Goal: Task Accomplishment & Management: Complete application form

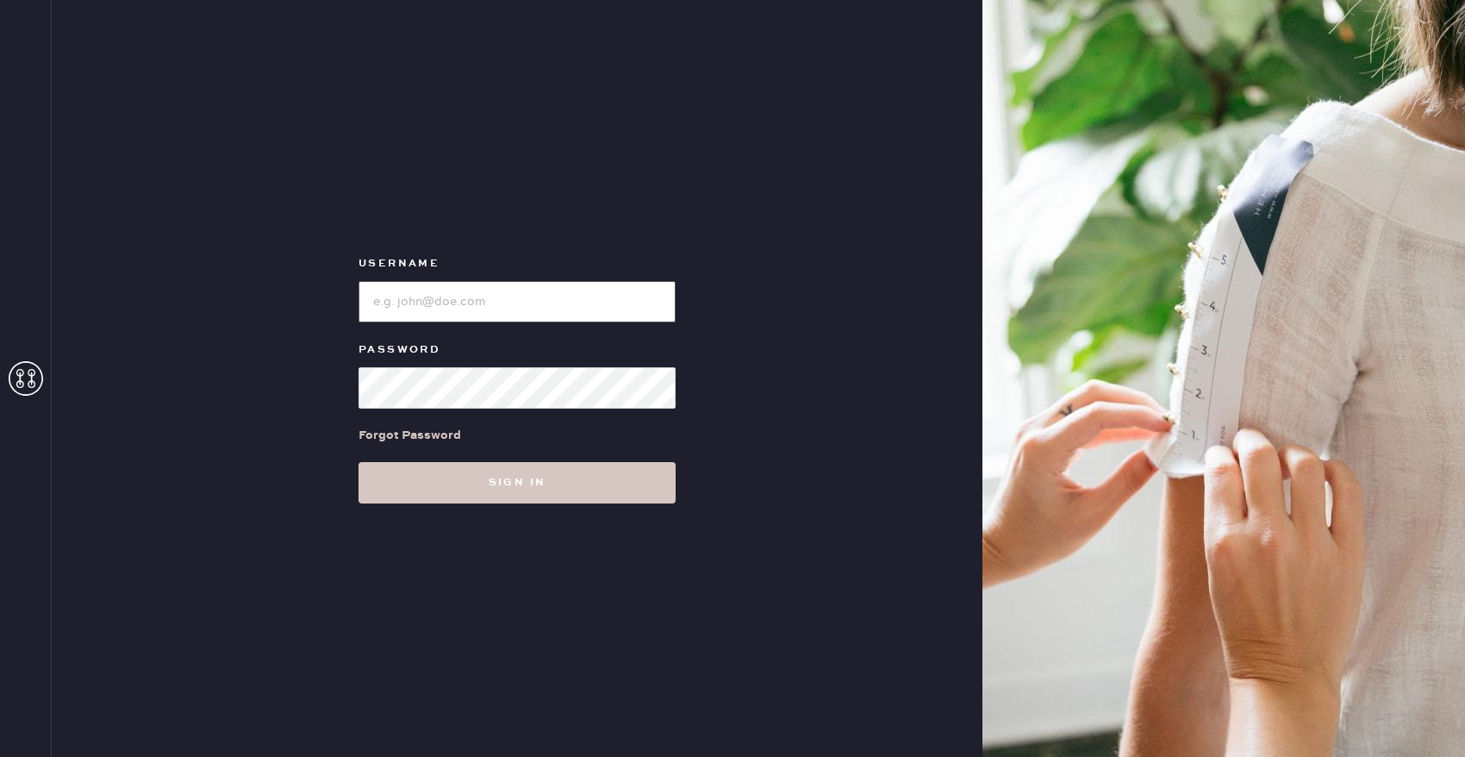
type input "reformationbellevue"
click at [532, 454] on div "Forgot Password" at bounding box center [516, 434] width 317 height 53
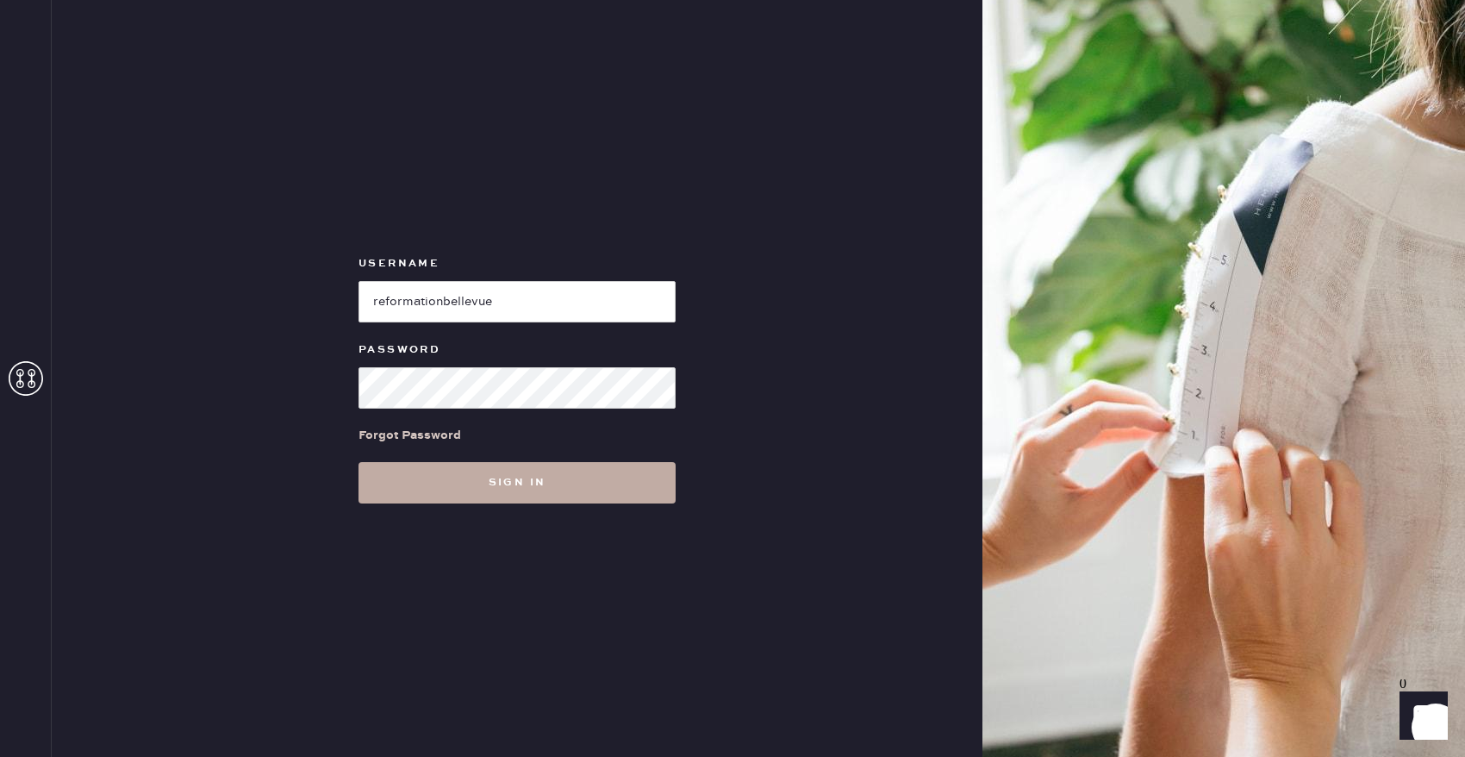
click at [523, 479] on button "Sign in" at bounding box center [516, 482] width 317 height 41
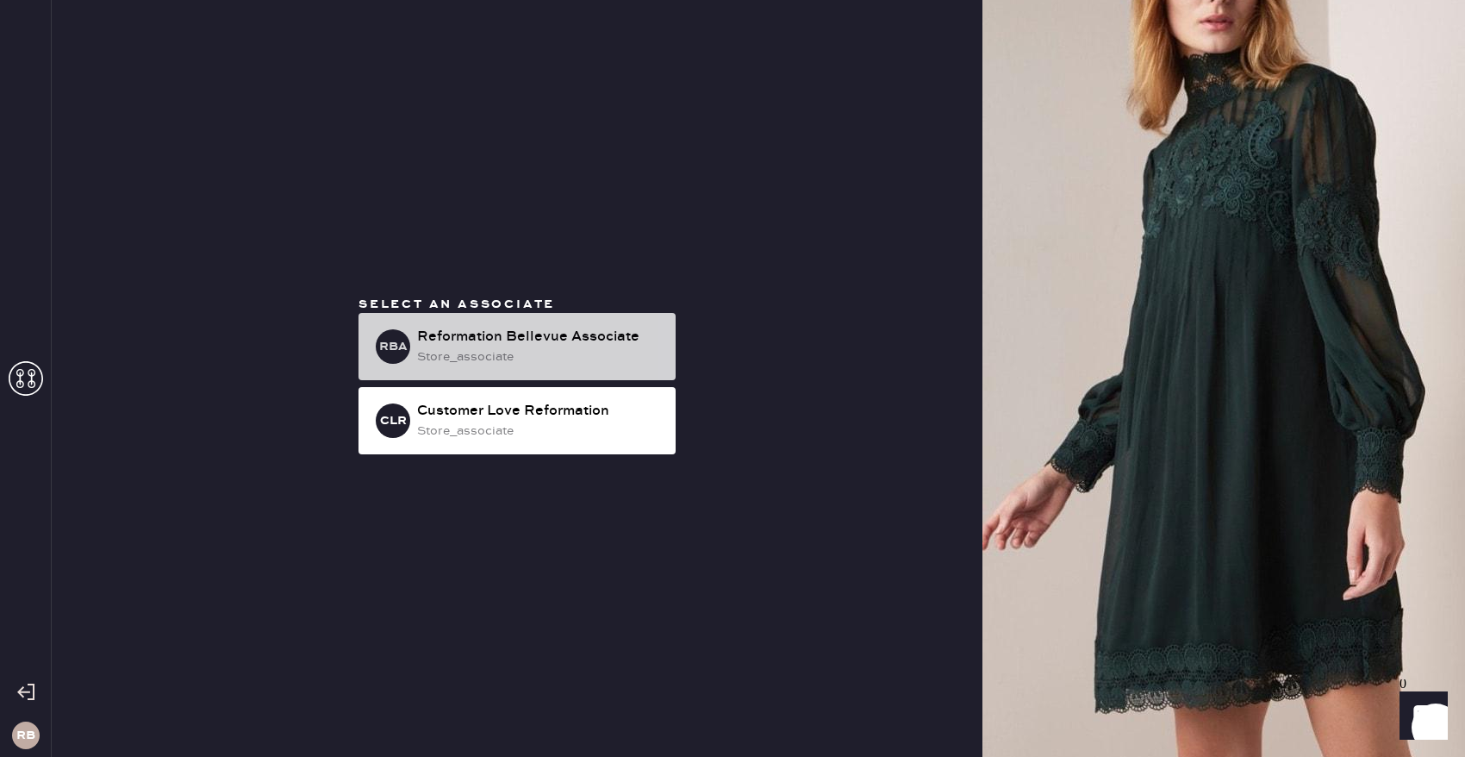
click at [485, 337] on div "Reformation Bellevue Associate" at bounding box center [539, 337] width 245 height 21
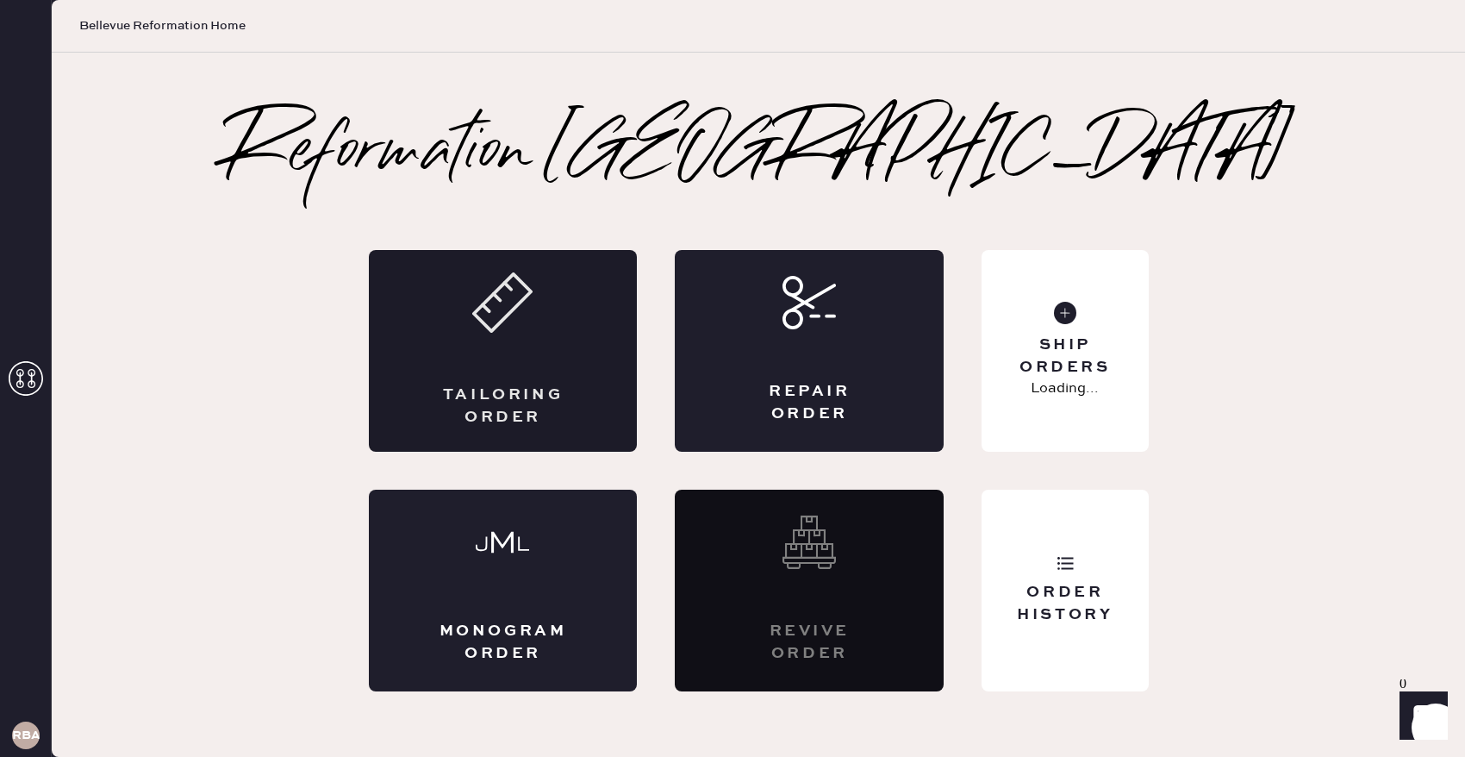
click at [522, 381] on div "Tailoring Order" at bounding box center [503, 351] width 269 height 202
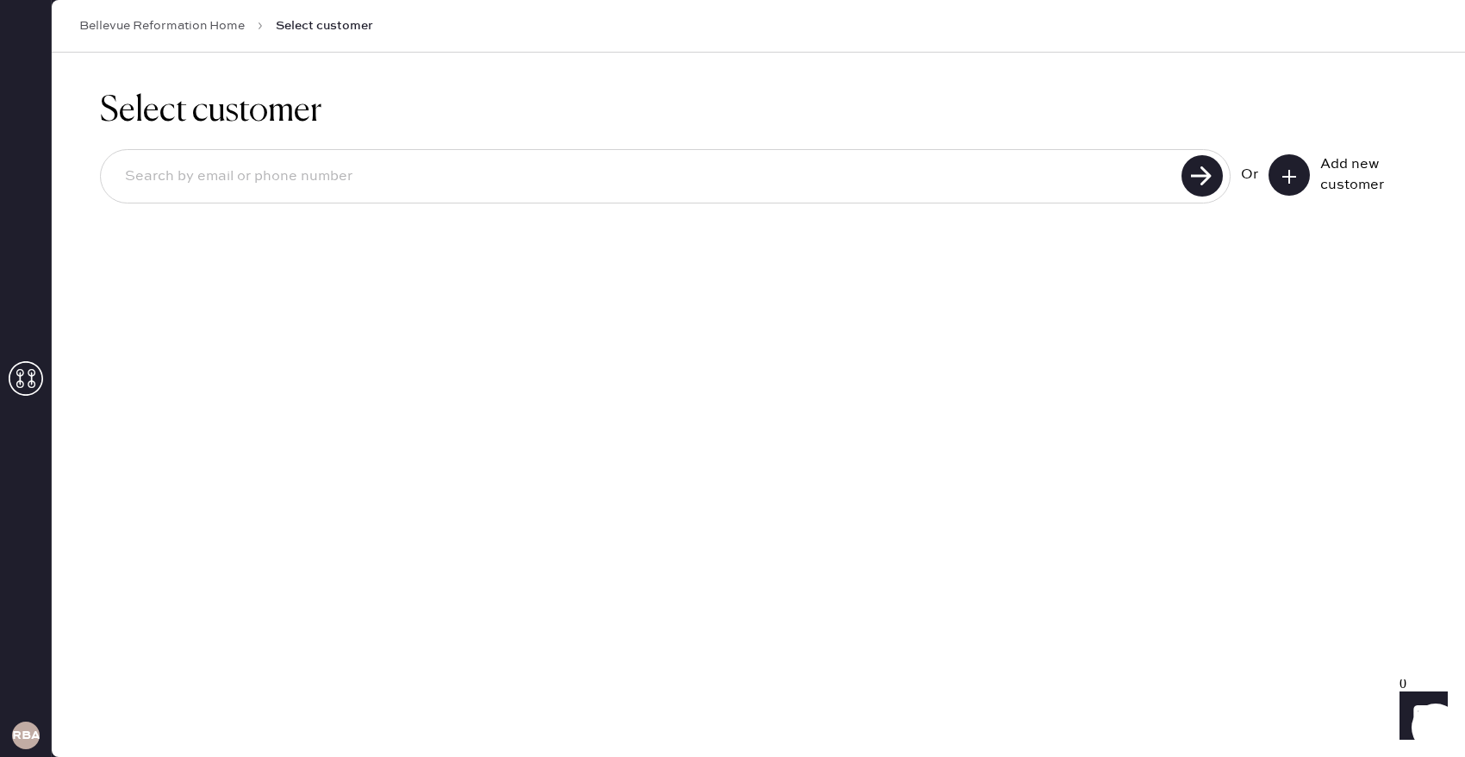
click at [1290, 179] on icon at bounding box center [1288, 176] width 17 height 17
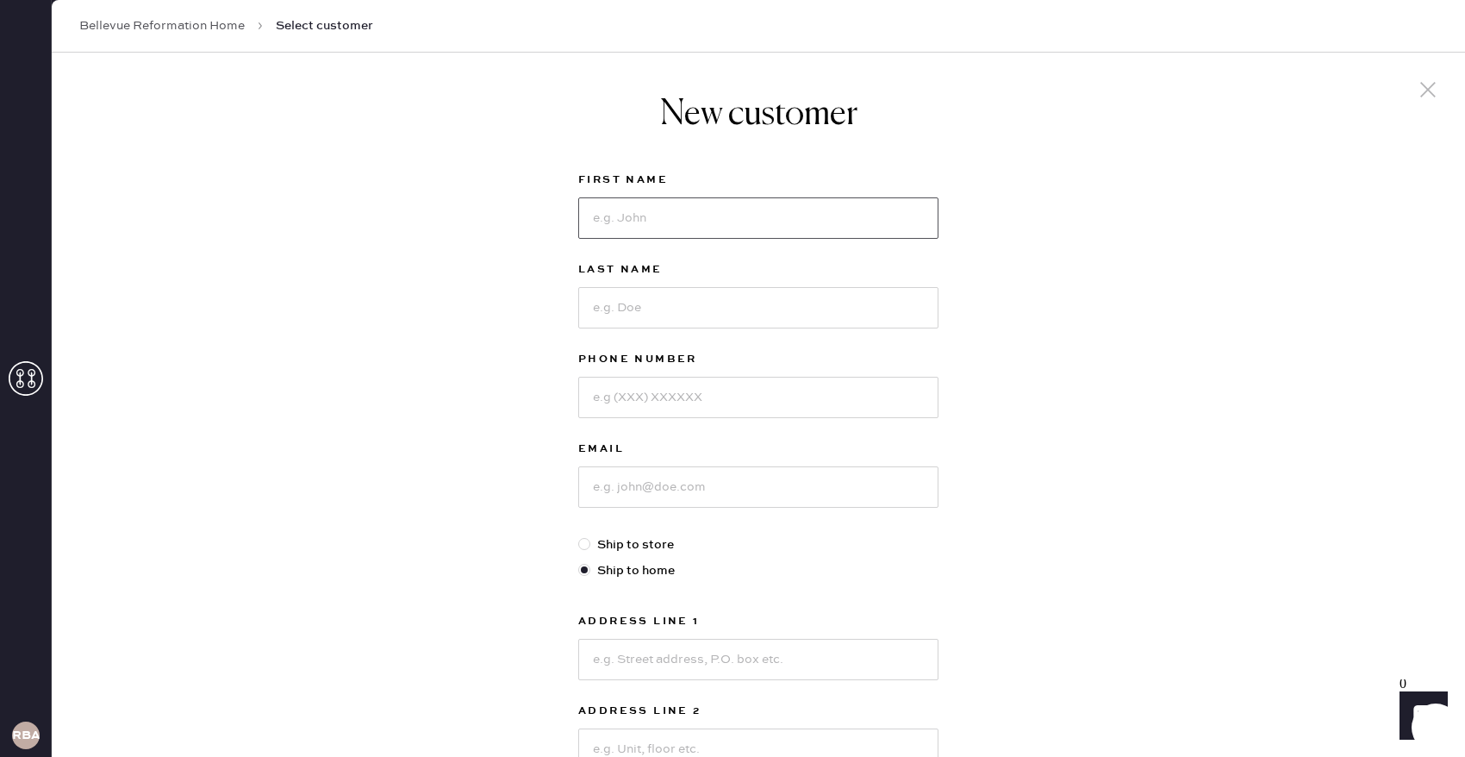
click at [795, 215] on input at bounding box center [758, 217] width 360 height 41
type input "[PERSON_NAME]"
click at [766, 303] on input at bounding box center [758, 307] width 360 height 41
type input "[PERSON_NAME]"
click at [725, 407] on input at bounding box center [758, 397] width 360 height 41
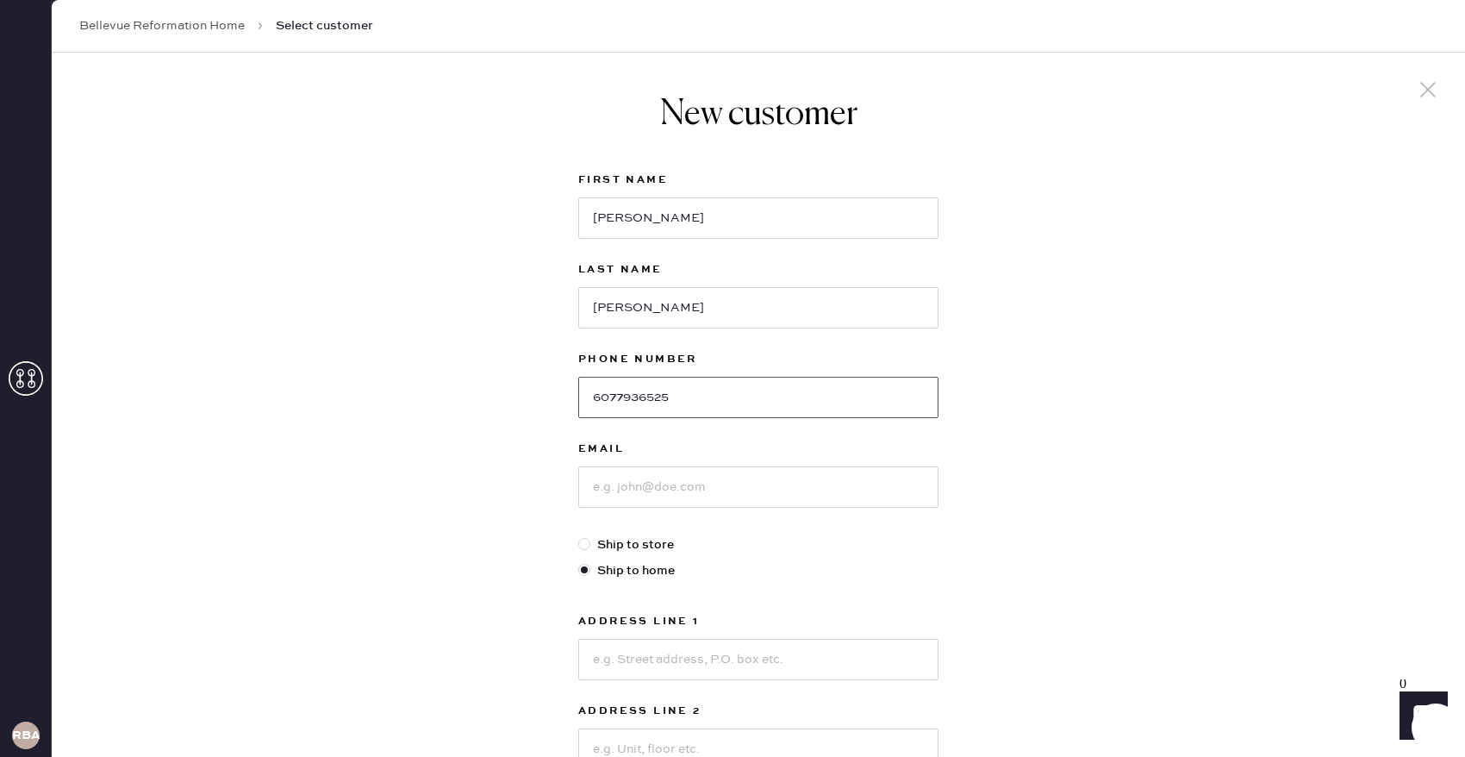
type input "6077936525"
click at [738, 494] on input at bounding box center [758, 486] width 360 height 41
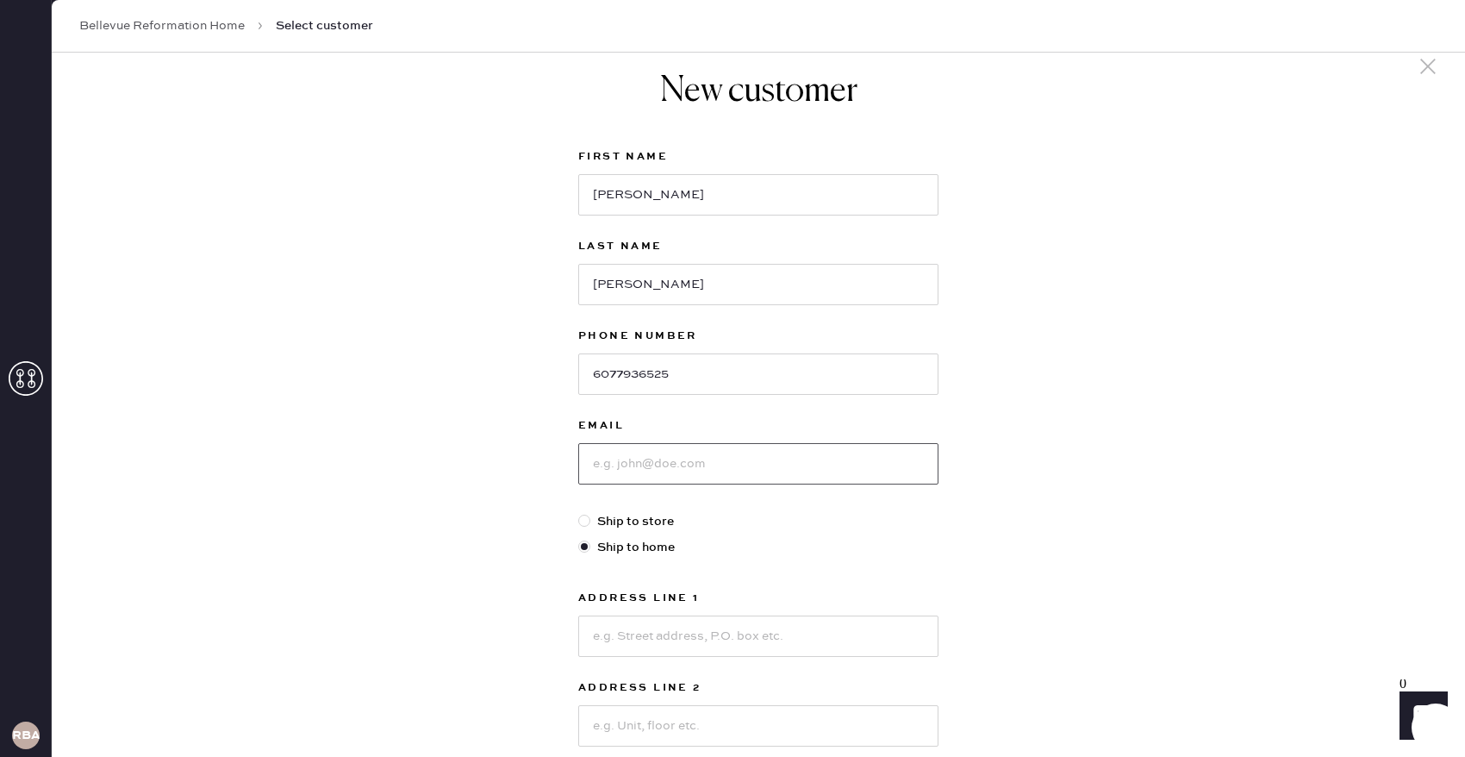
click at [737, 463] on input at bounding box center [758, 463] width 360 height 41
type input "[EMAIL_ADDRESS][DOMAIN_NAME]"
click at [666, 637] on input at bounding box center [758, 635] width 360 height 41
type input "[STREET_ADDRESS]"
click at [677, 731] on input at bounding box center [758, 725] width 360 height 41
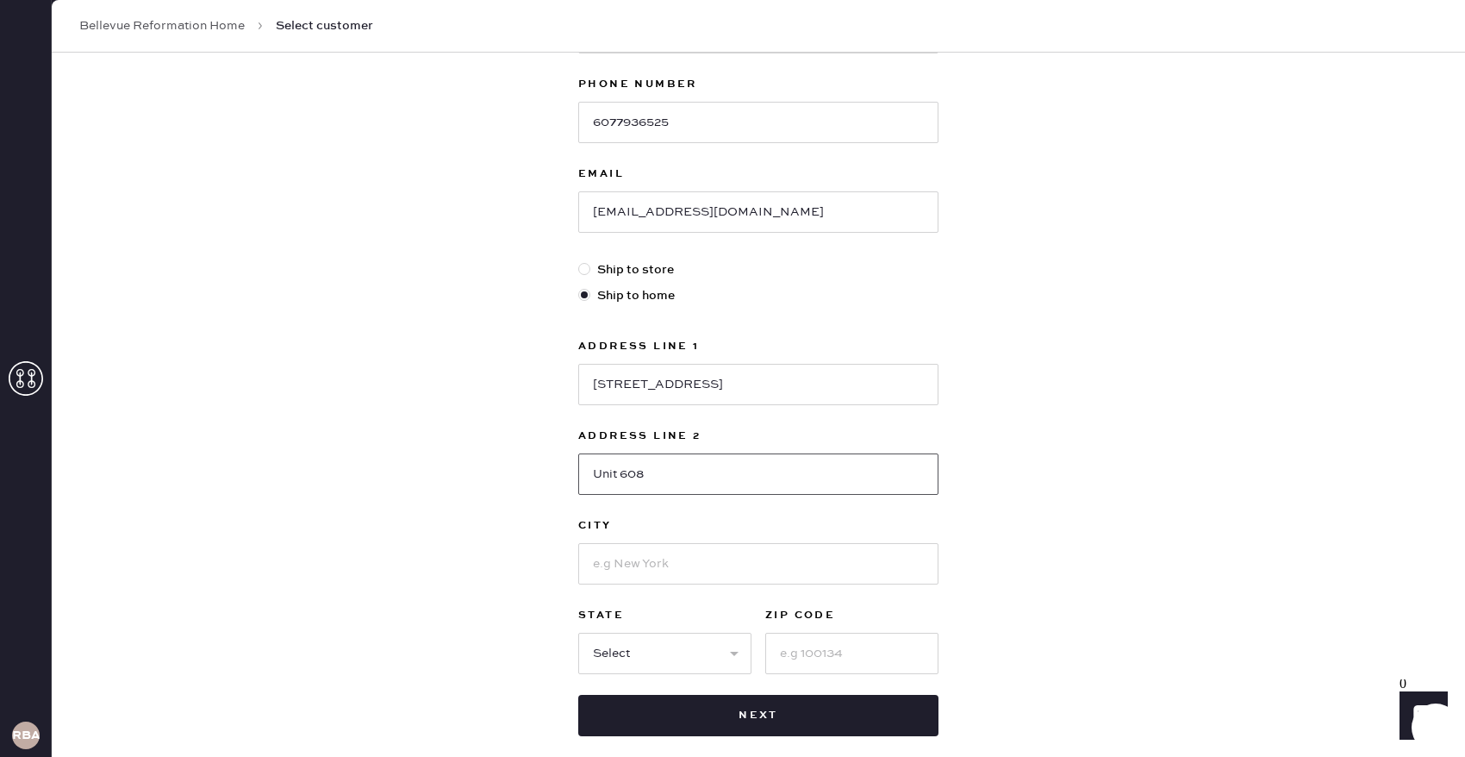
scroll to position [304, 0]
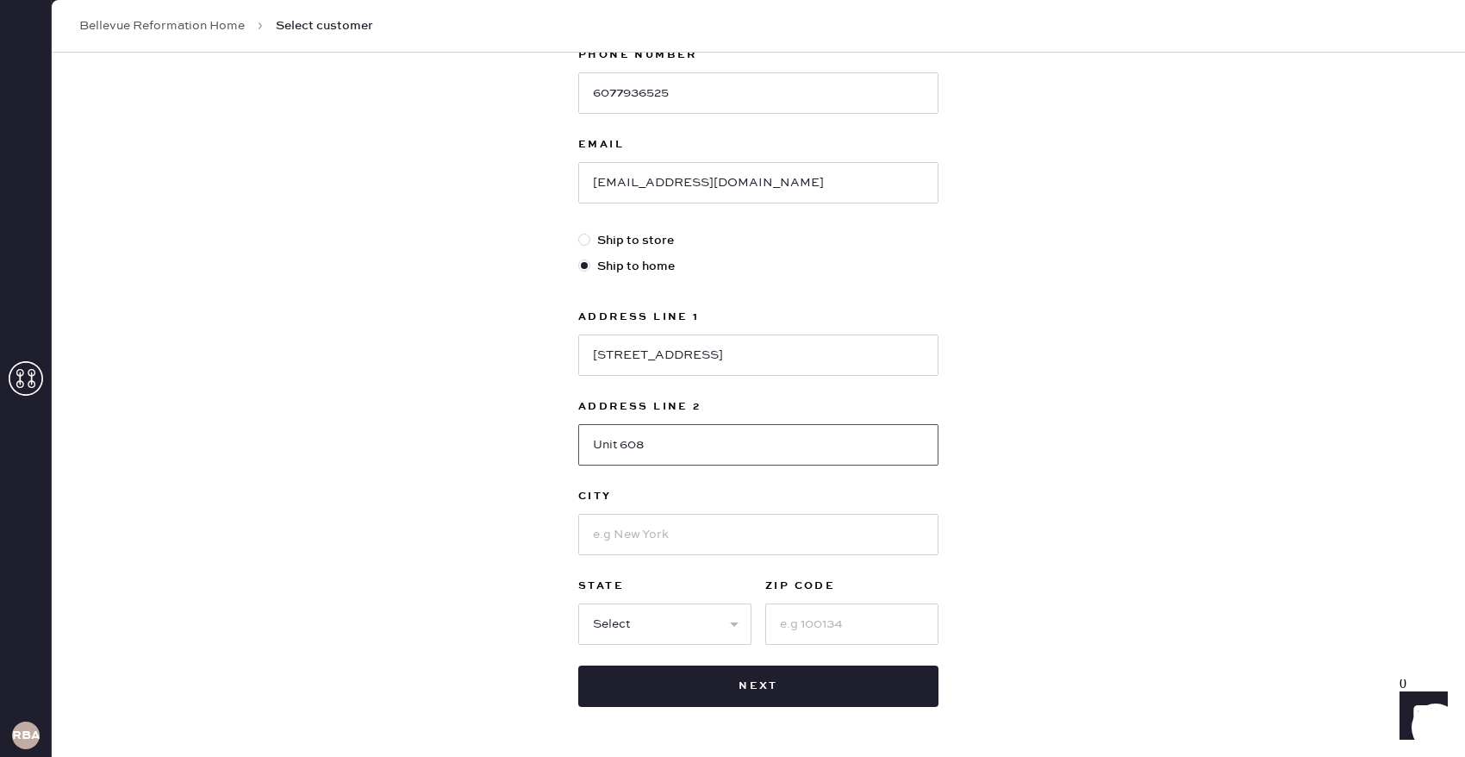
type input "Unit 608"
click at [709, 527] on input at bounding box center [758, 534] width 360 height 41
type input "Bellevue"
click at [647, 614] on select "Select AK AL AR AZ CA CO CT [GEOGRAPHIC_DATA] DE FL [GEOGRAPHIC_DATA] HI [GEOGR…" at bounding box center [664, 623] width 173 height 41
select select "WA"
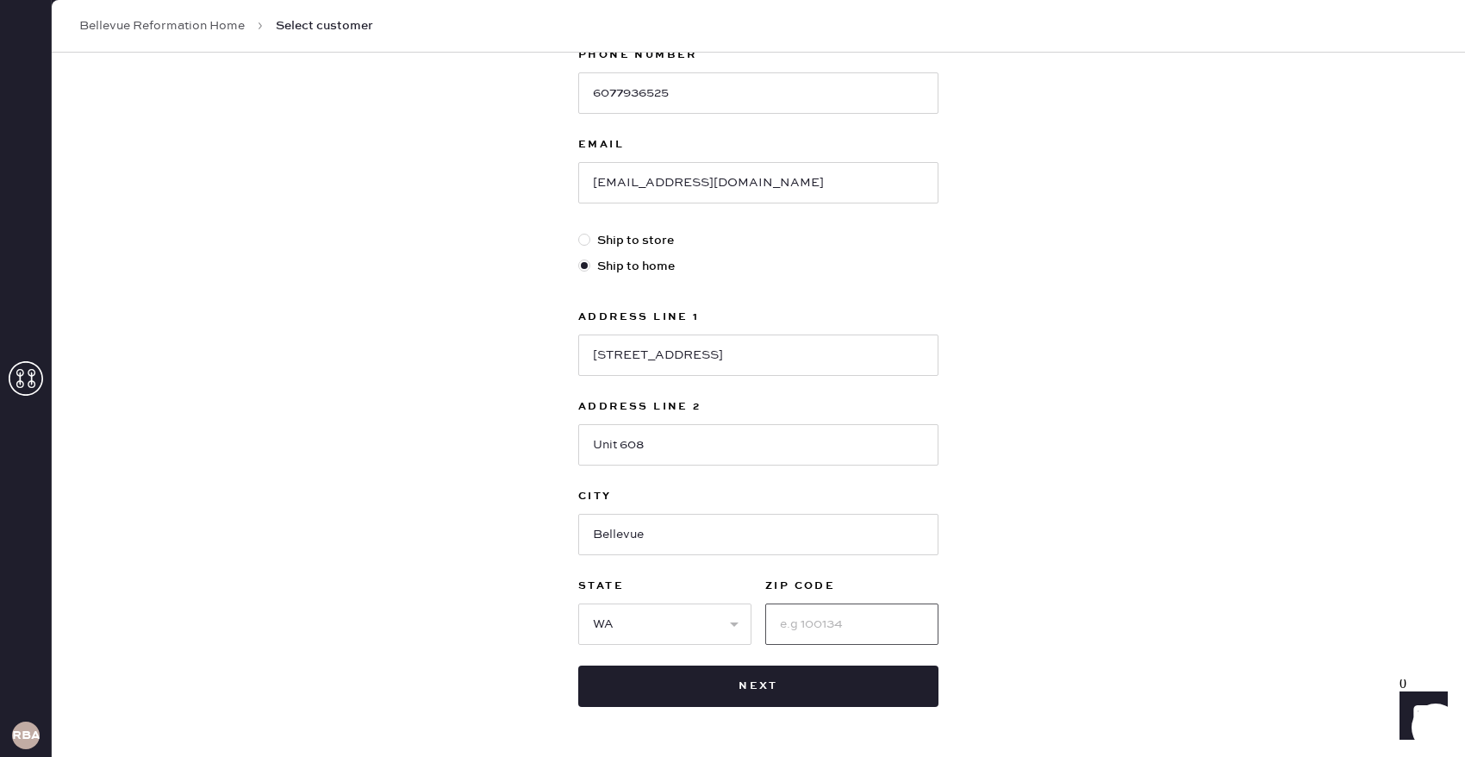
click at [816, 628] on input at bounding box center [851, 623] width 173 height 41
type input "98004"
click at [1180, 430] on div "New customer First Name [PERSON_NAME] Last Name [PERSON_NAME] Phone Number [PHO…" at bounding box center [758, 282] width 1413 height 1068
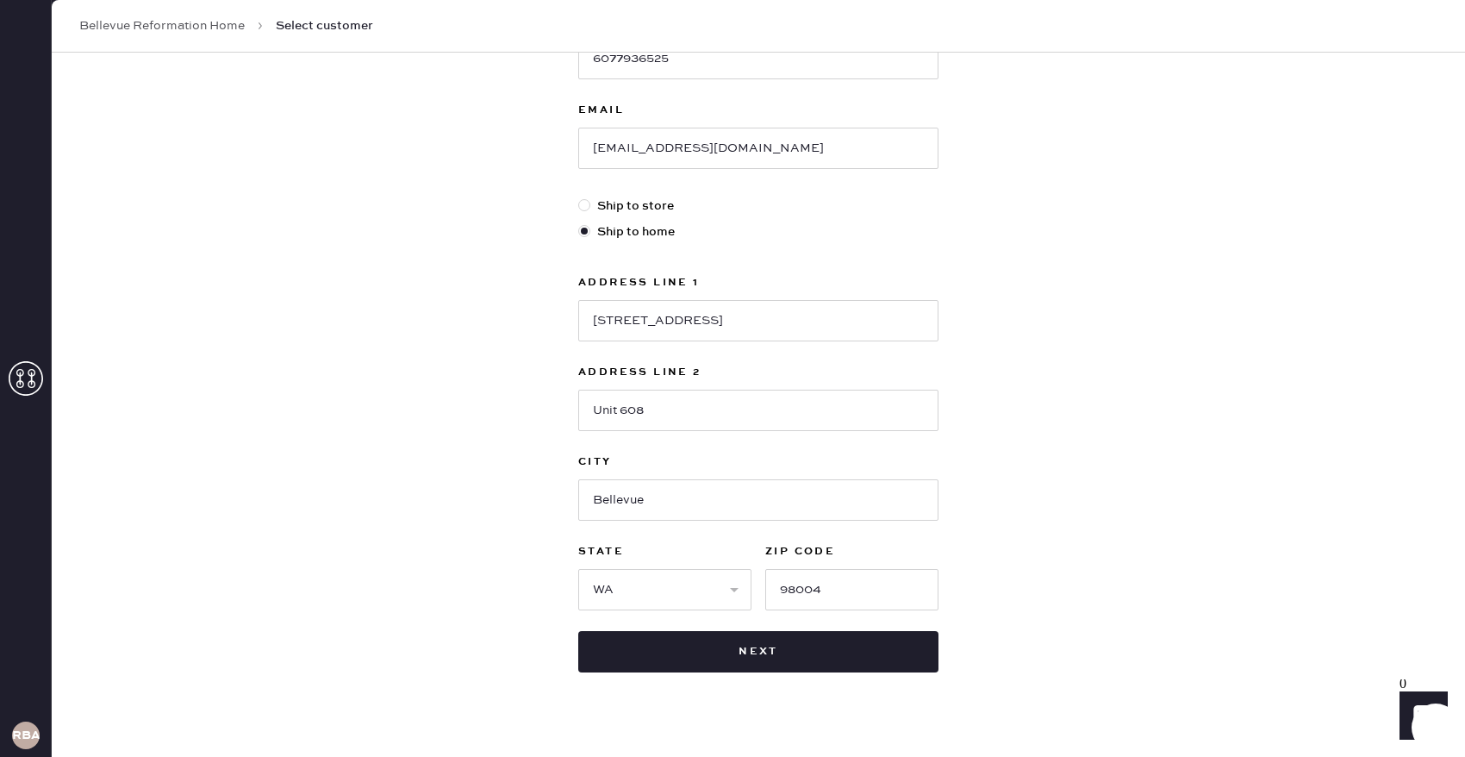
scroll to position [364, 0]
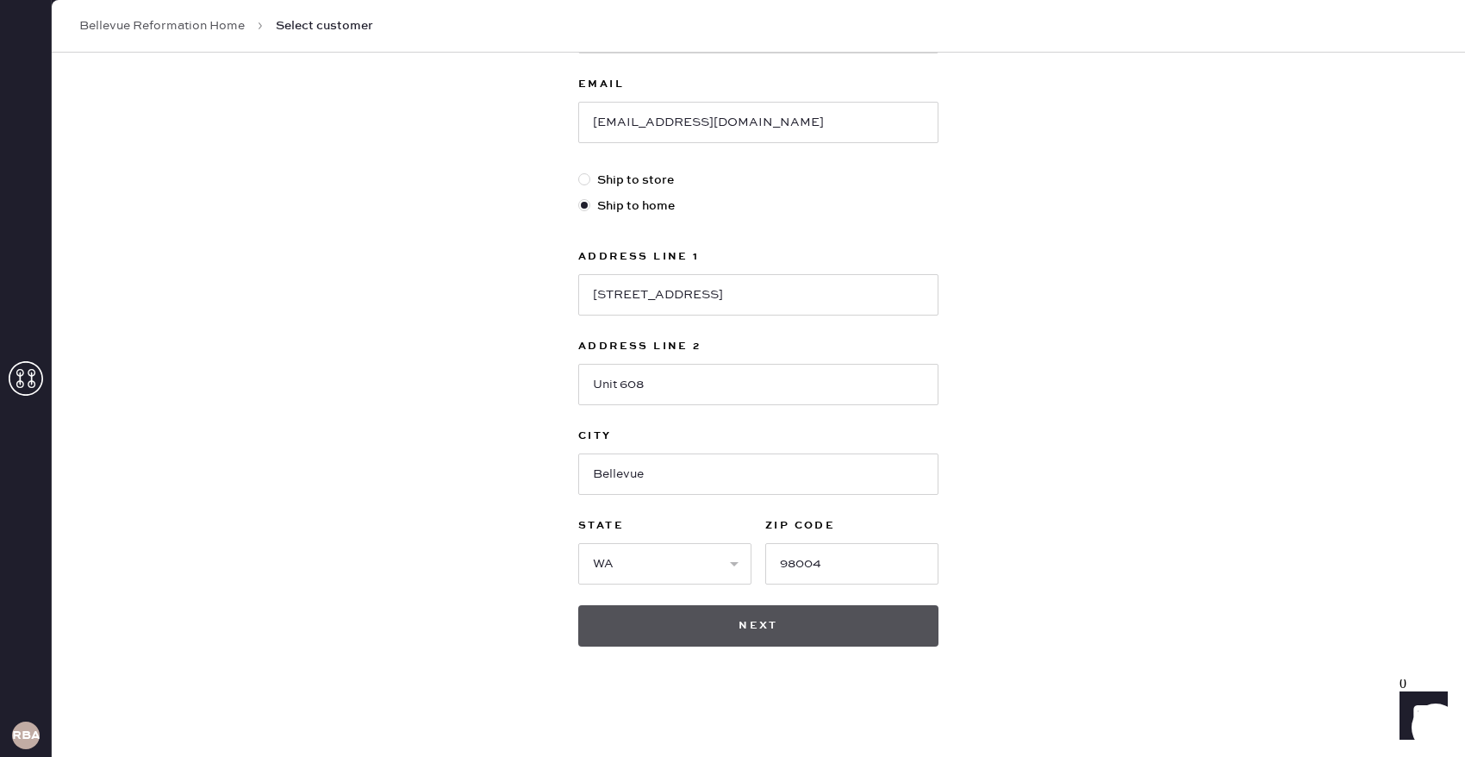
click at [750, 632] on button "Next" at bounding box center [758, 625] width 360 height 41
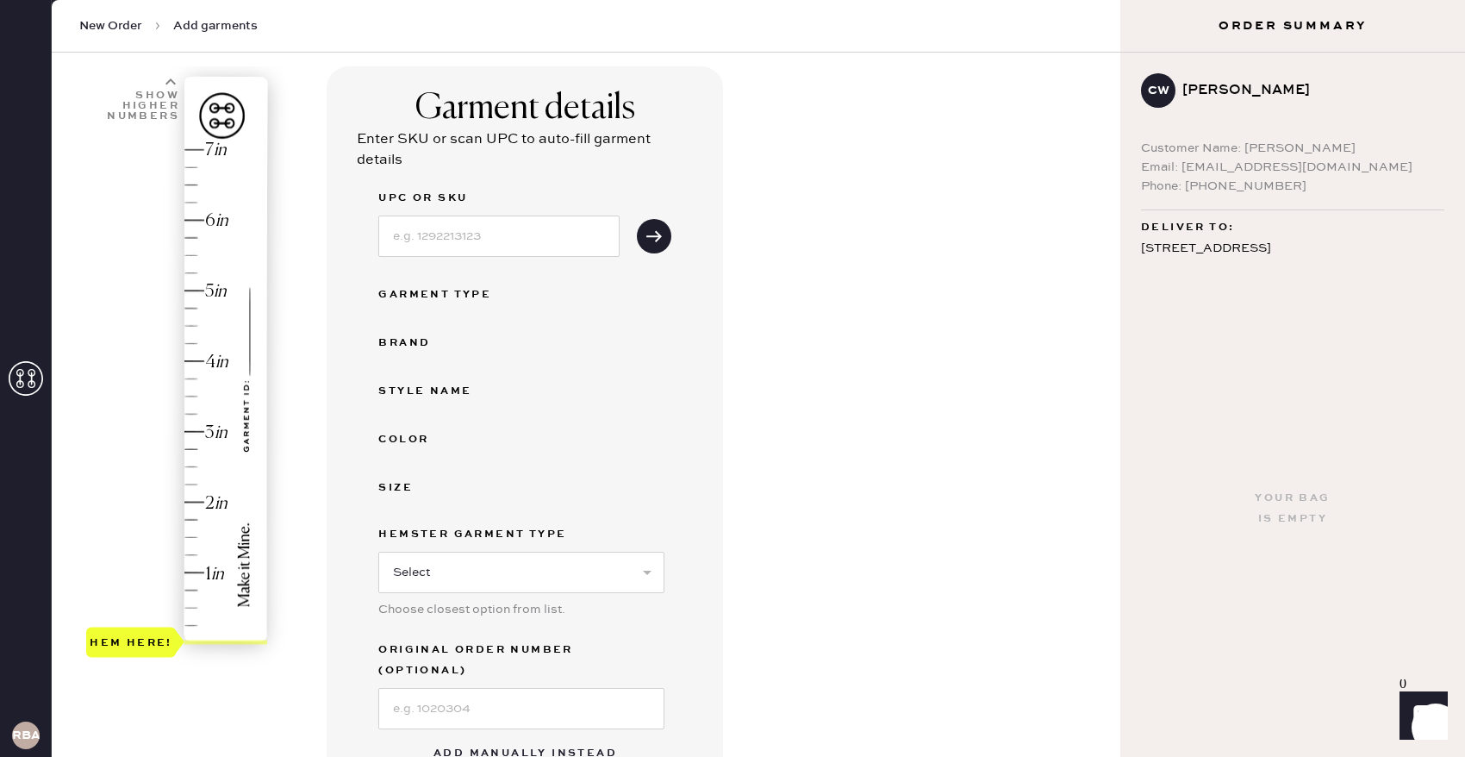
scroll to position [108, 0]
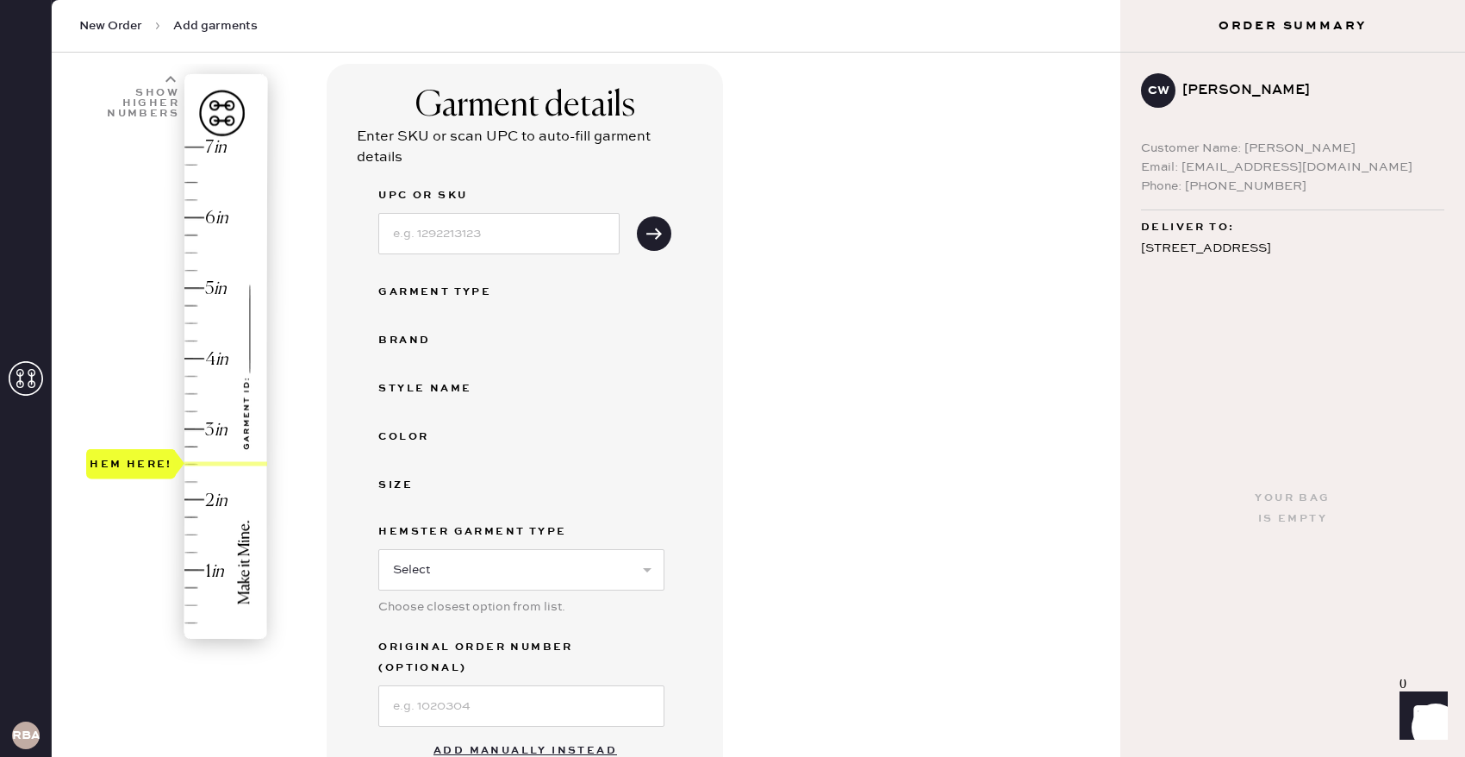
click at [196, 469] on div "Hem here!" at bounding box center [178, 394] width 184 height 508
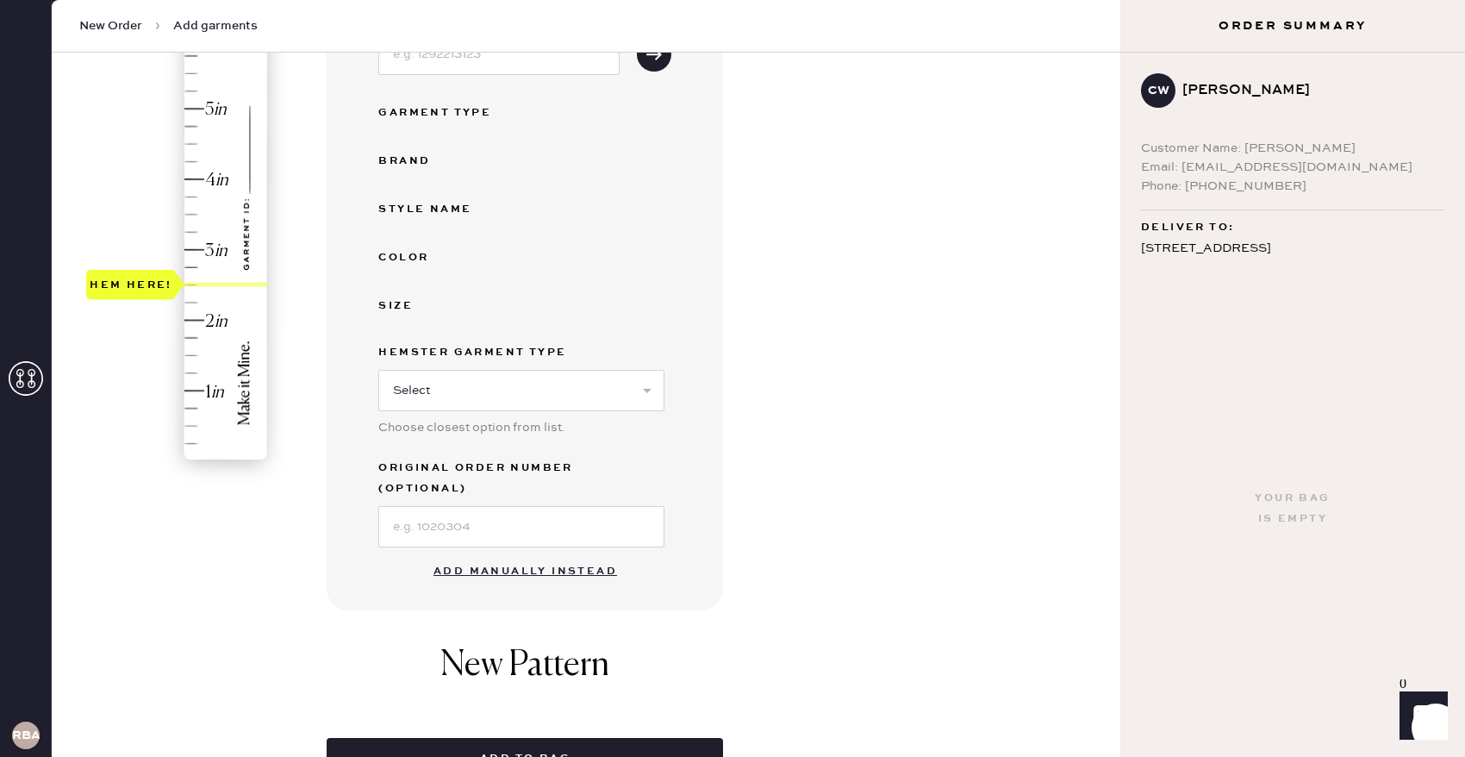
scroll to position [265, 0]
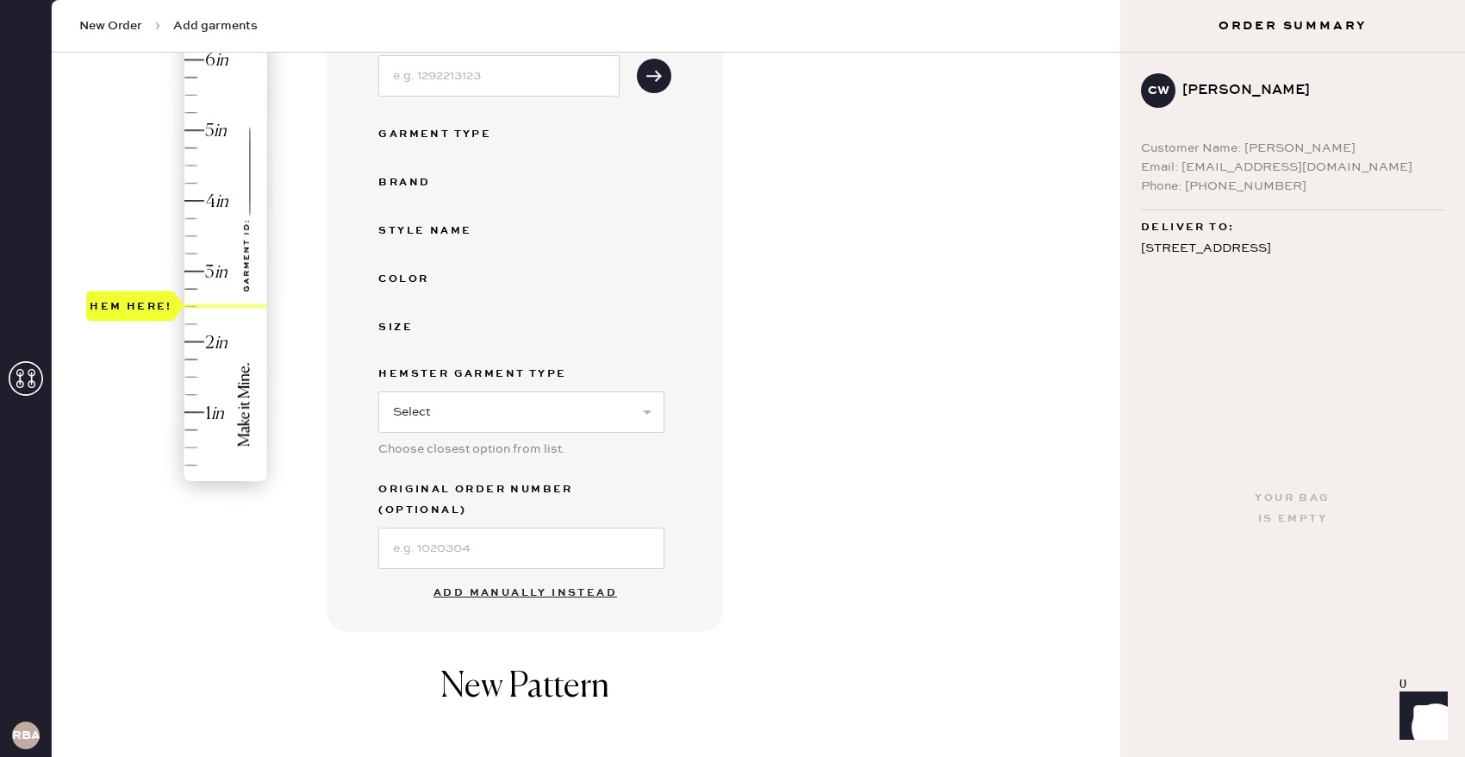
click at [544, 576] on button "Add manually instead" at bounding box center [525, 593] width 204 height 34
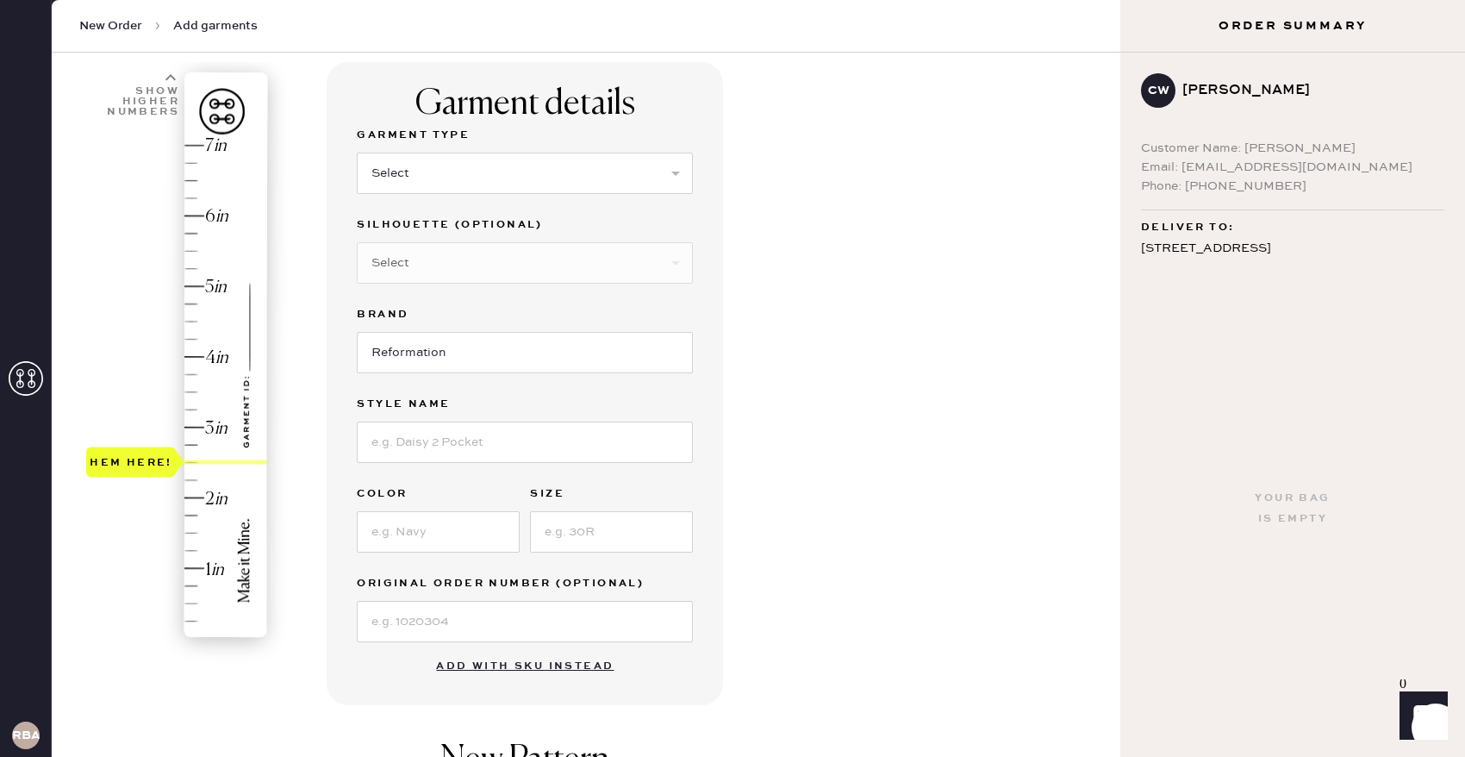
scroll to position [79, 0]
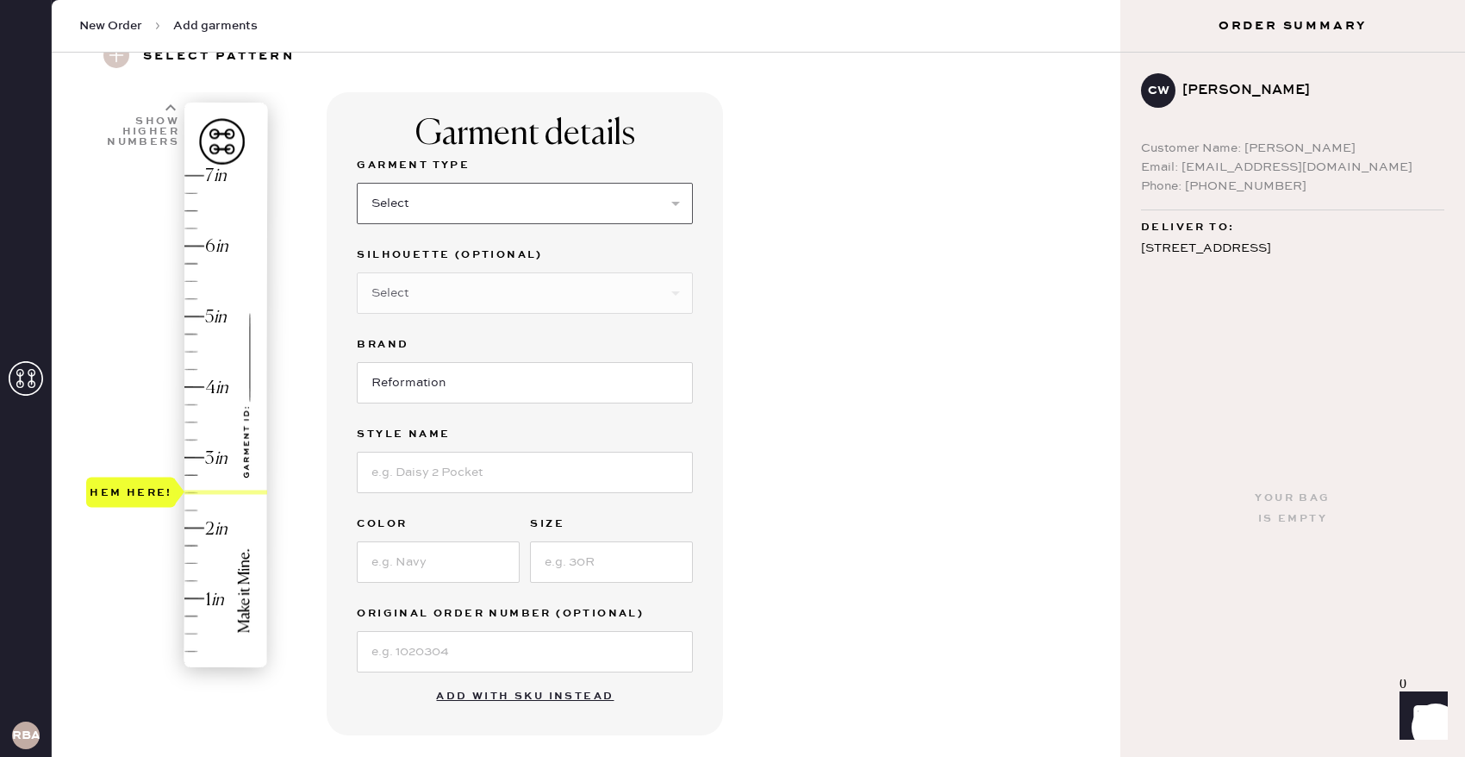
click at [458, 210] on select "Select Basic Skirt Jeans Leggings Pants Shorts Basic Sleeved Dress Basic Sleeve…" at bounding box center [525, 203] width 336 height 41
select select "2"
click at [451, 292] on select "Select Shorts Cropped Flare Boot Cut Straight Skinny Other" at bounding box center [525, 292] width 336 height 41
select select "7"
click at [448, 382] on input "Reformation" at bounding box center [525, 382] width 336 height 41
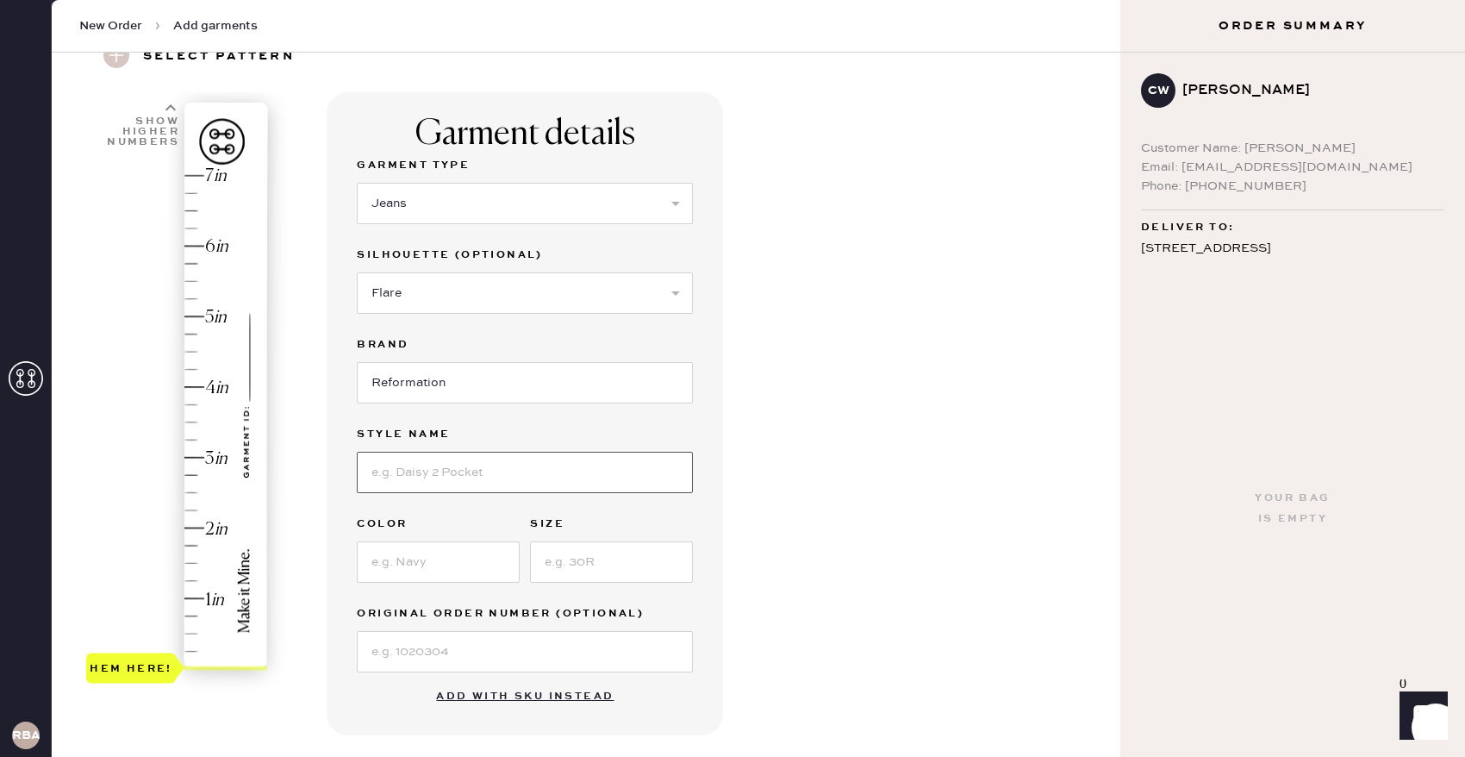
click at [444, 470] on input at bounding box center [525, 471] width 336 height 41
type input "[PERSON_NAME] Rise Slouchy Wide Leg Jeans"
click at [426, 567] on input at bounding box center [438, 561] width 163 height 41
type input "Ondine"
click at [596, 578] on input at bounding box center [611, 561] width 163 height 41
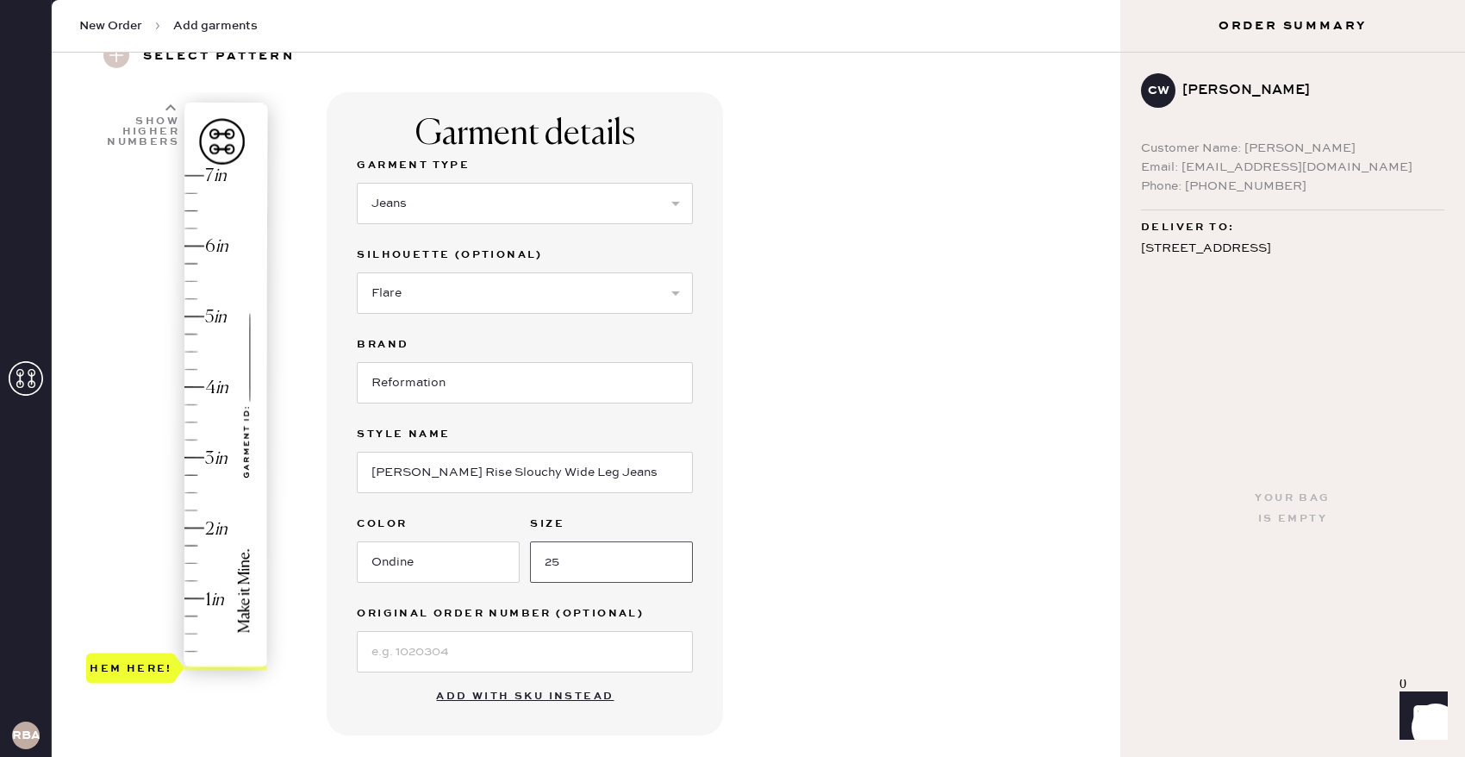
scroll to position [148, 0]
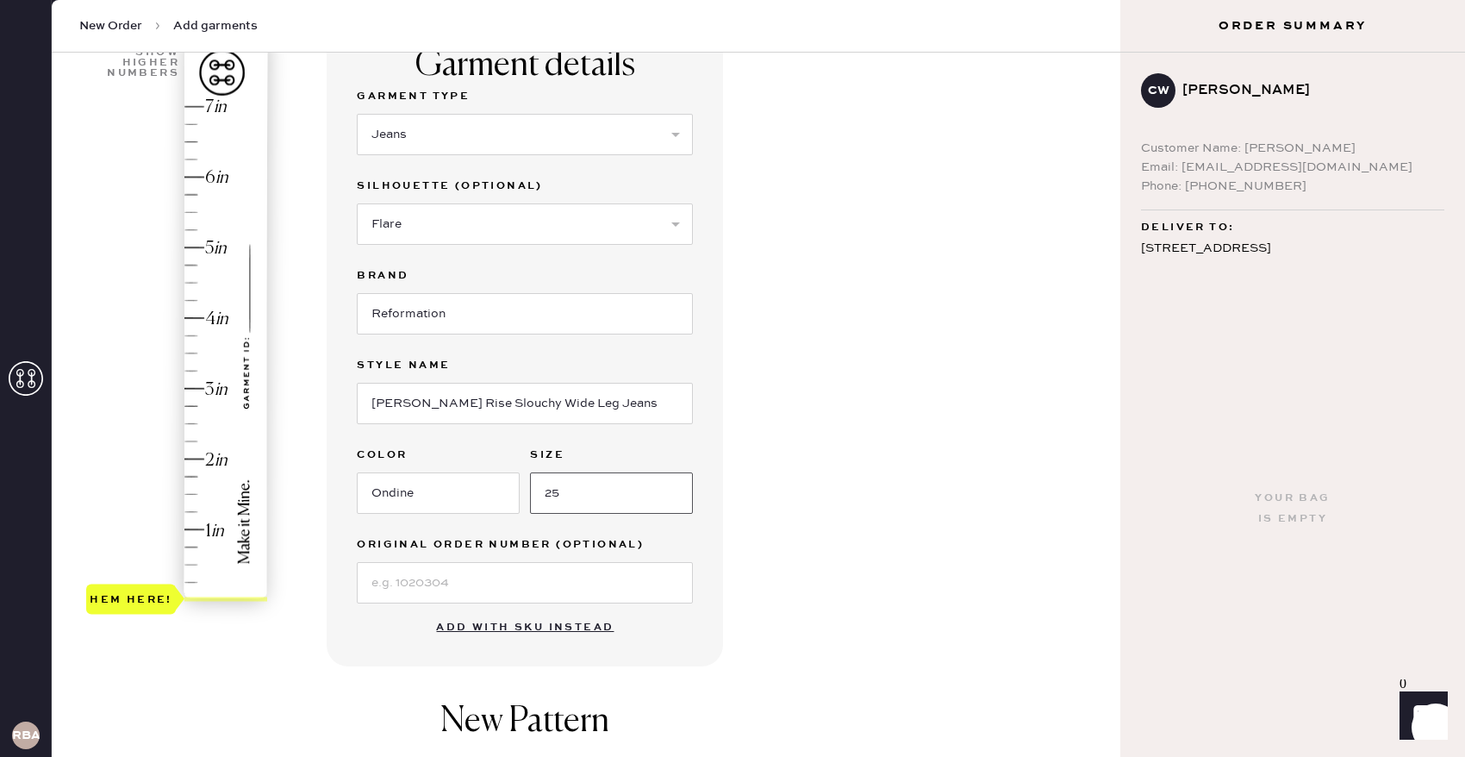
type input "25"
type input "2.5"
click at [197, 422] on div "Hem here!" at bounding box center [178, 353] width 184 height 508
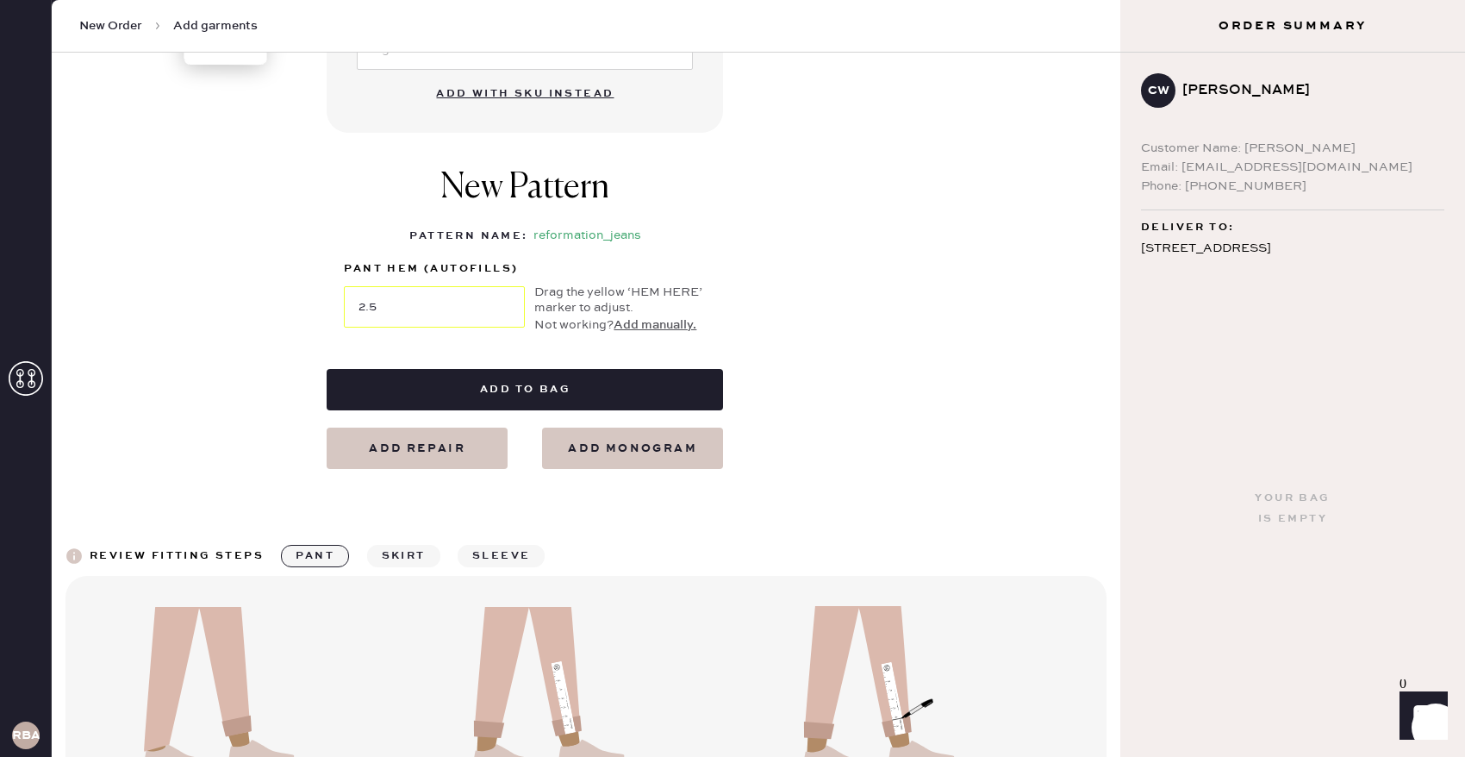
scroll to position [683, 0]
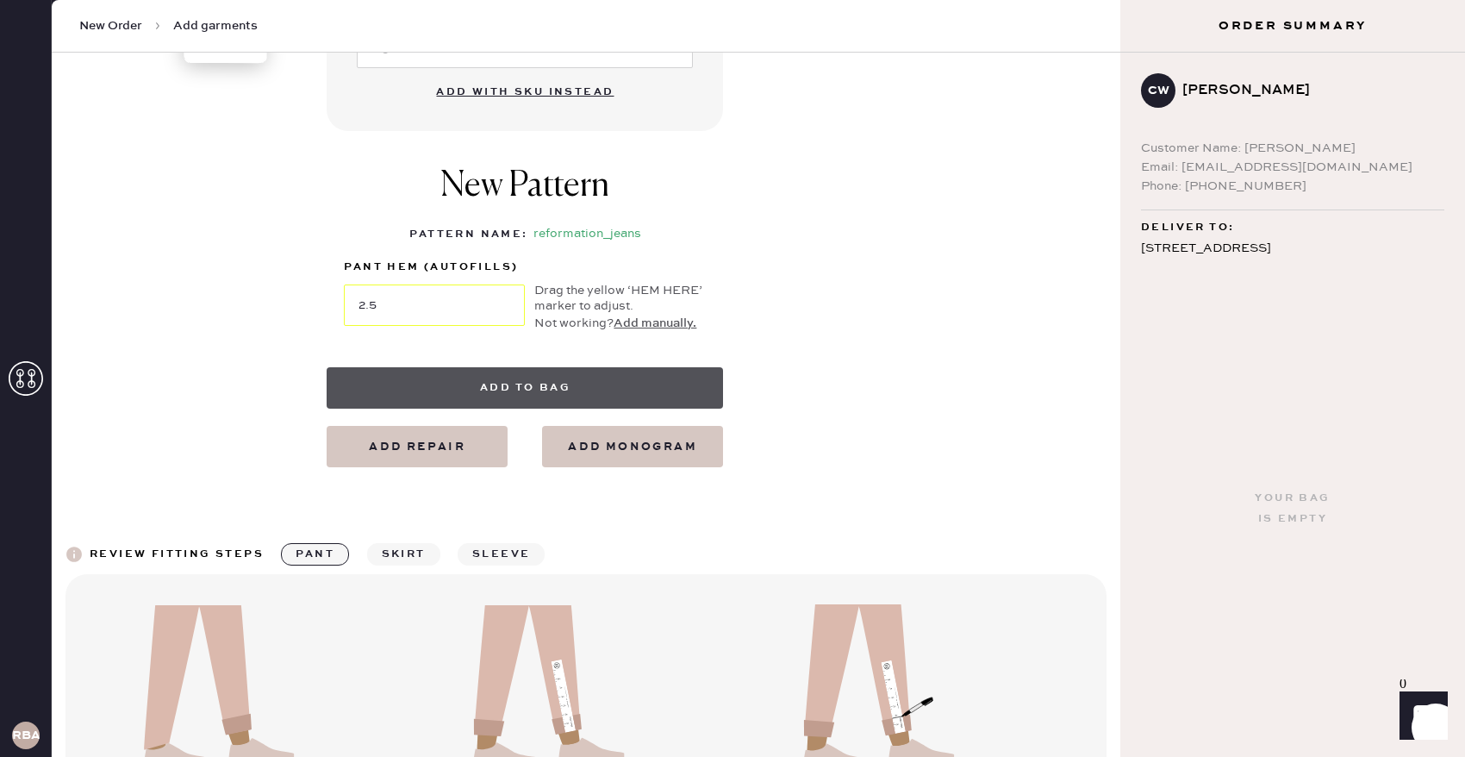
click at [576, 397] on button "Add to bag" at bounding box center [525, 387] width 396 height 41
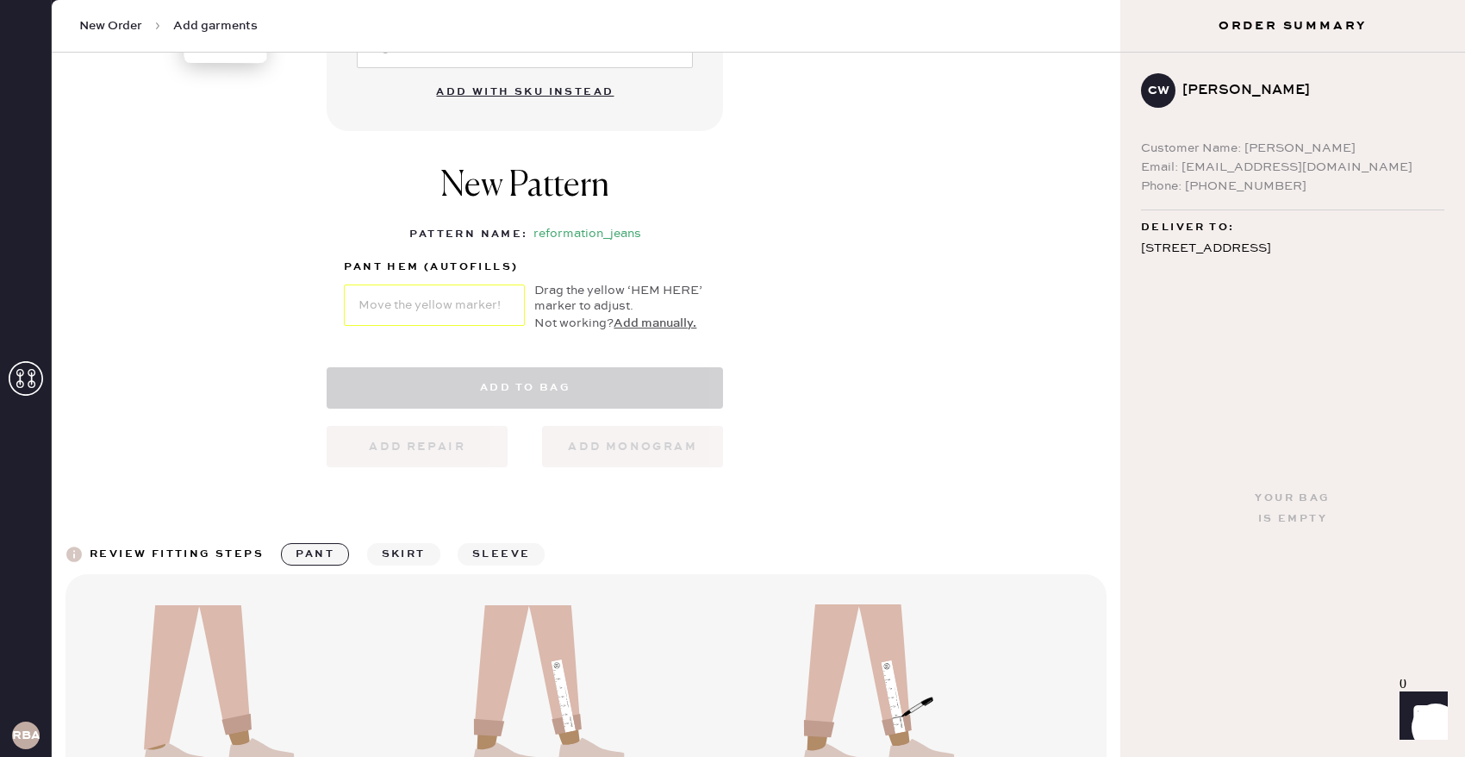
select select "2"
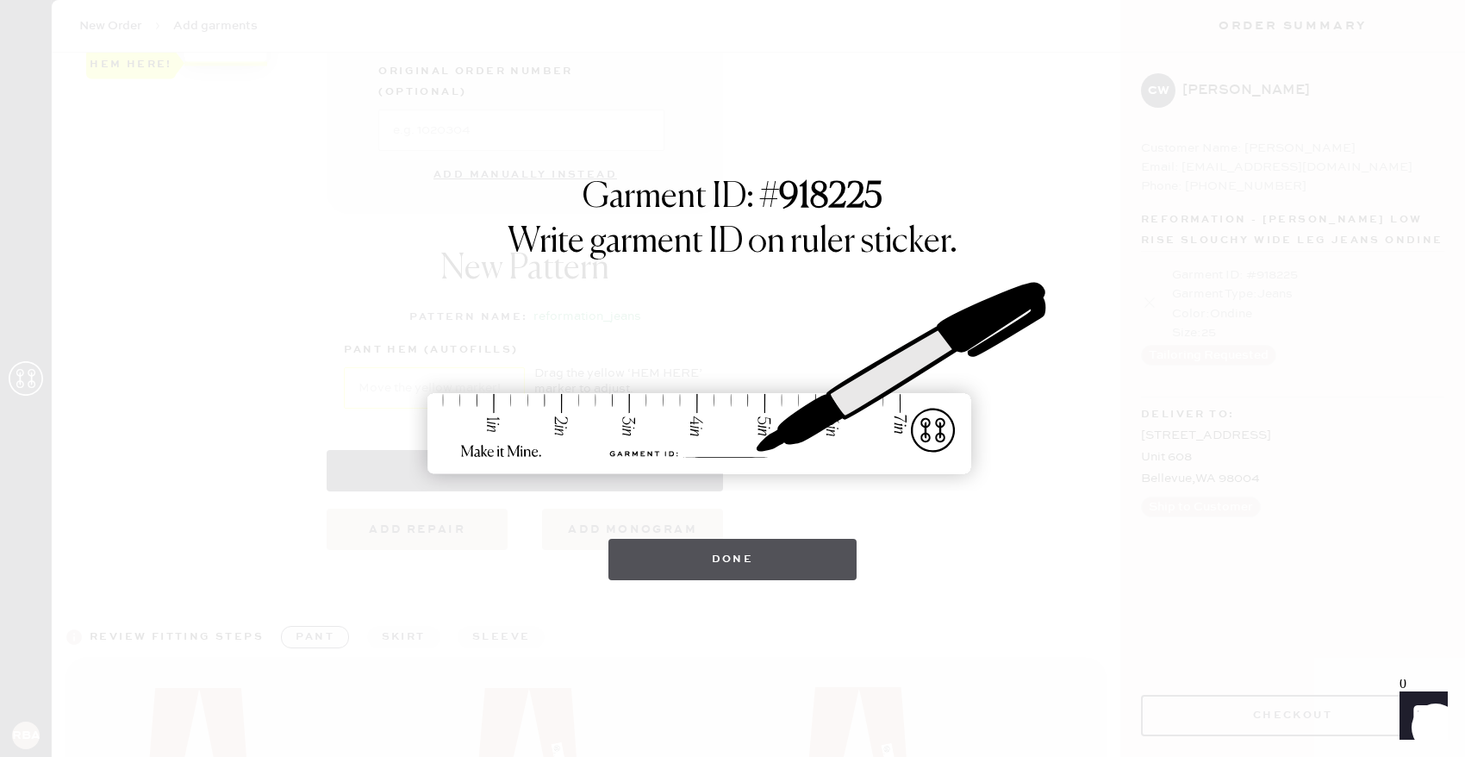
click at [781, 573] on button "Done" at bounding box center [732, 559] width 249 height 41
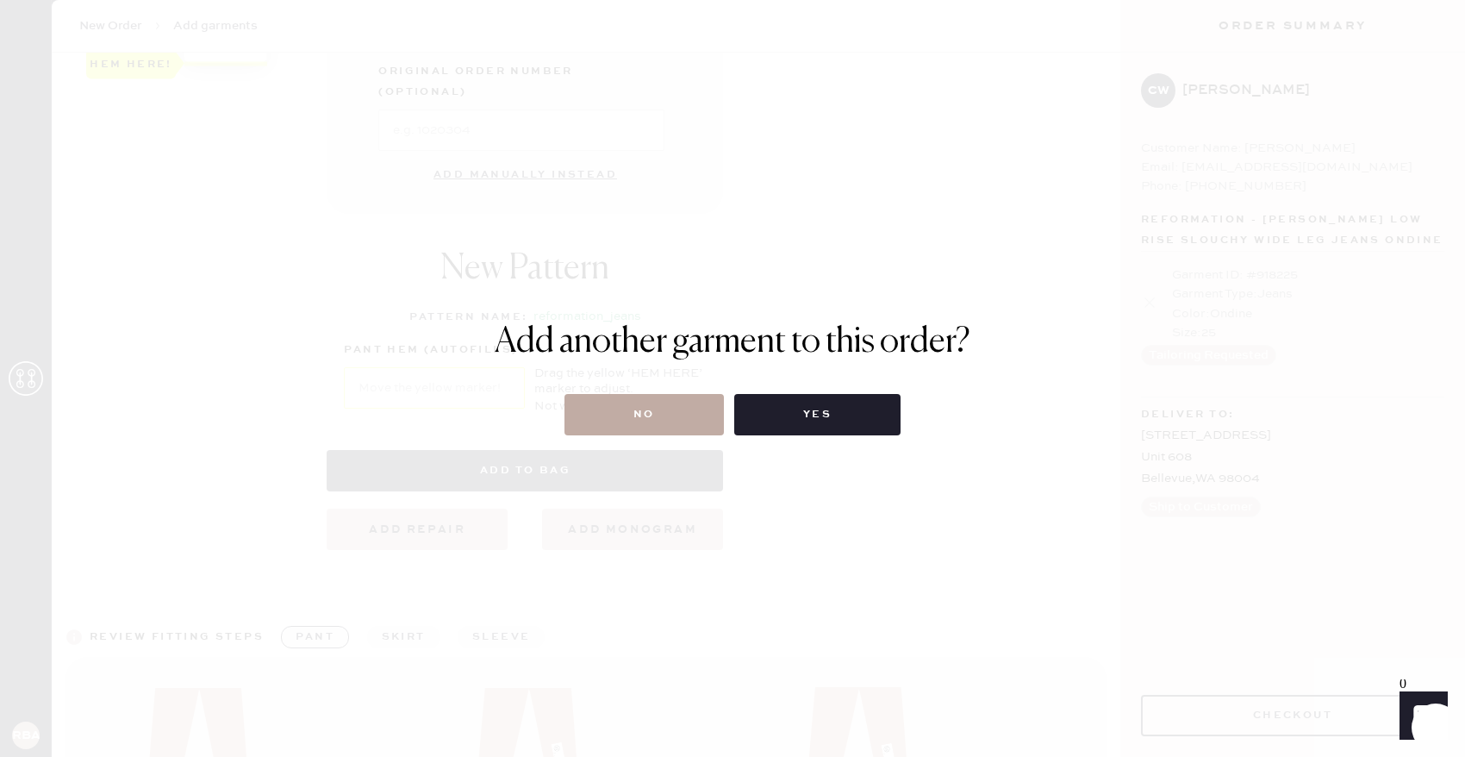
click at [692, 420] on button "No" at bounding box center [643, 414] width 159 height 41
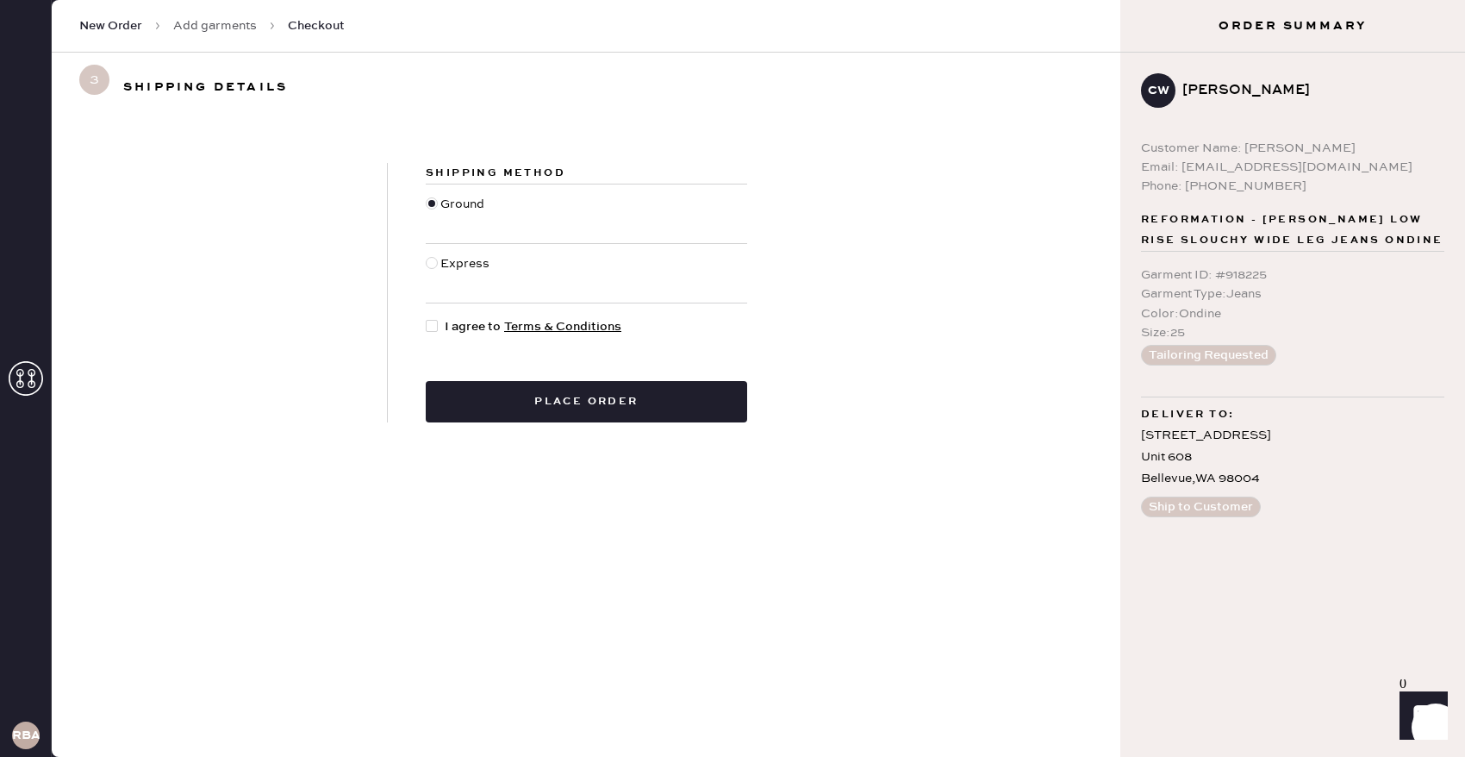
click at [440, 326] on div at bounding box center [435, 326] width 19 height 19
click at [427, 318] on input "I agree to Terms & Conditions" at bounding box center [426, 317] width 1 height 1
checkbox input "true"
click at [536, 405] on button "Place order" at bounding box center [586, 401] width 321 height 41
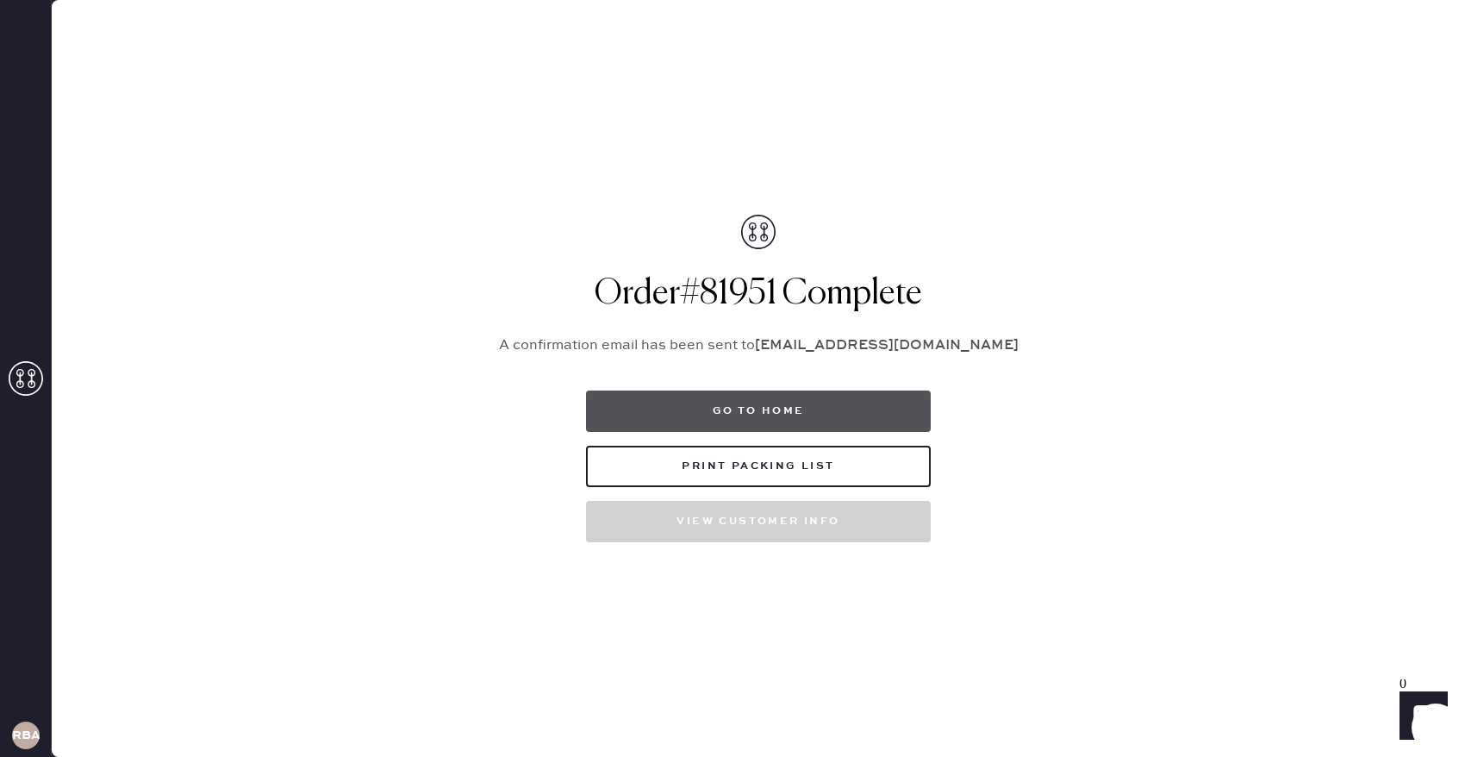
click at [647, 408] on button "Go to home" at bounding box center [758, 410] width 345 height 41
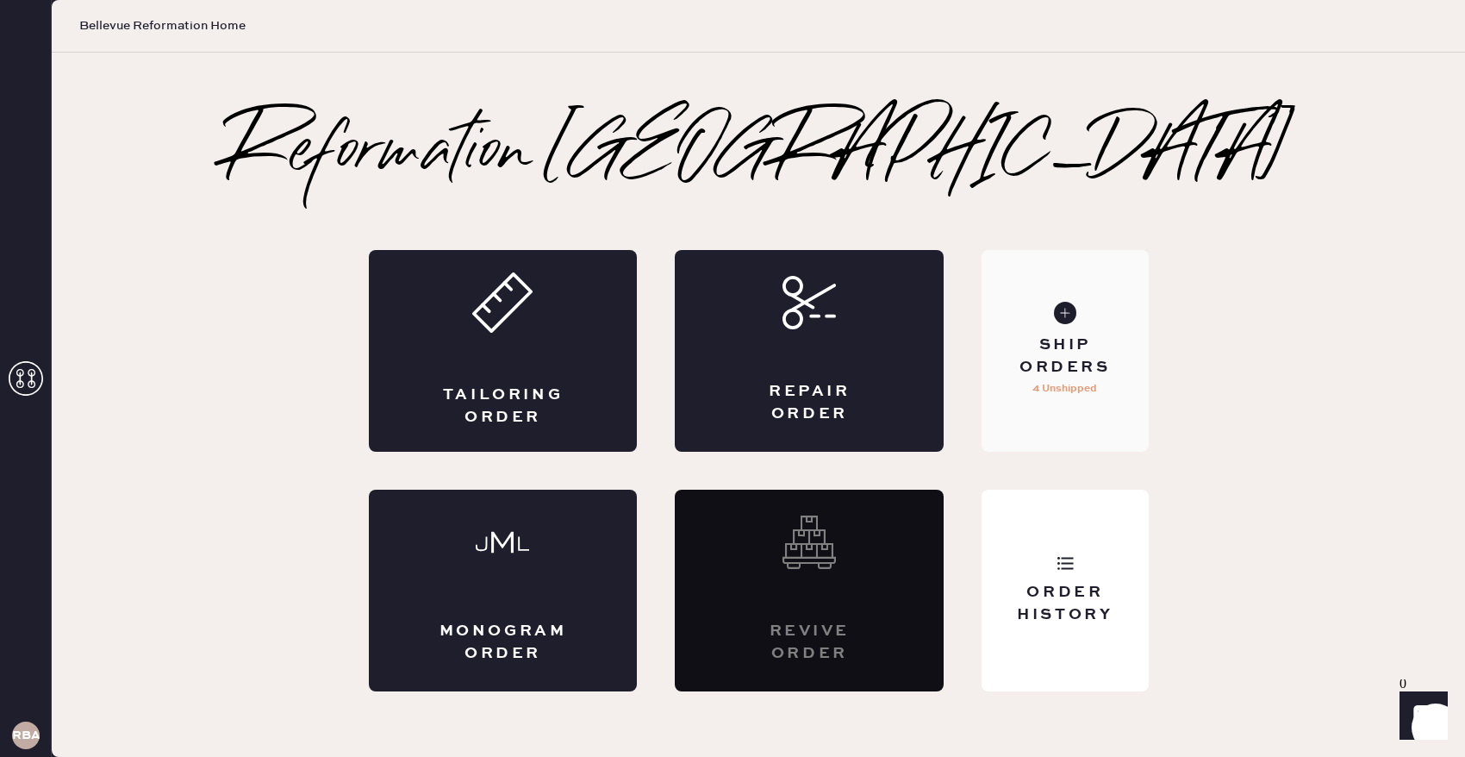
click at [1047, 389] on p "4 Unshipped" at bounding box center [1064, 388] width 65 height 21
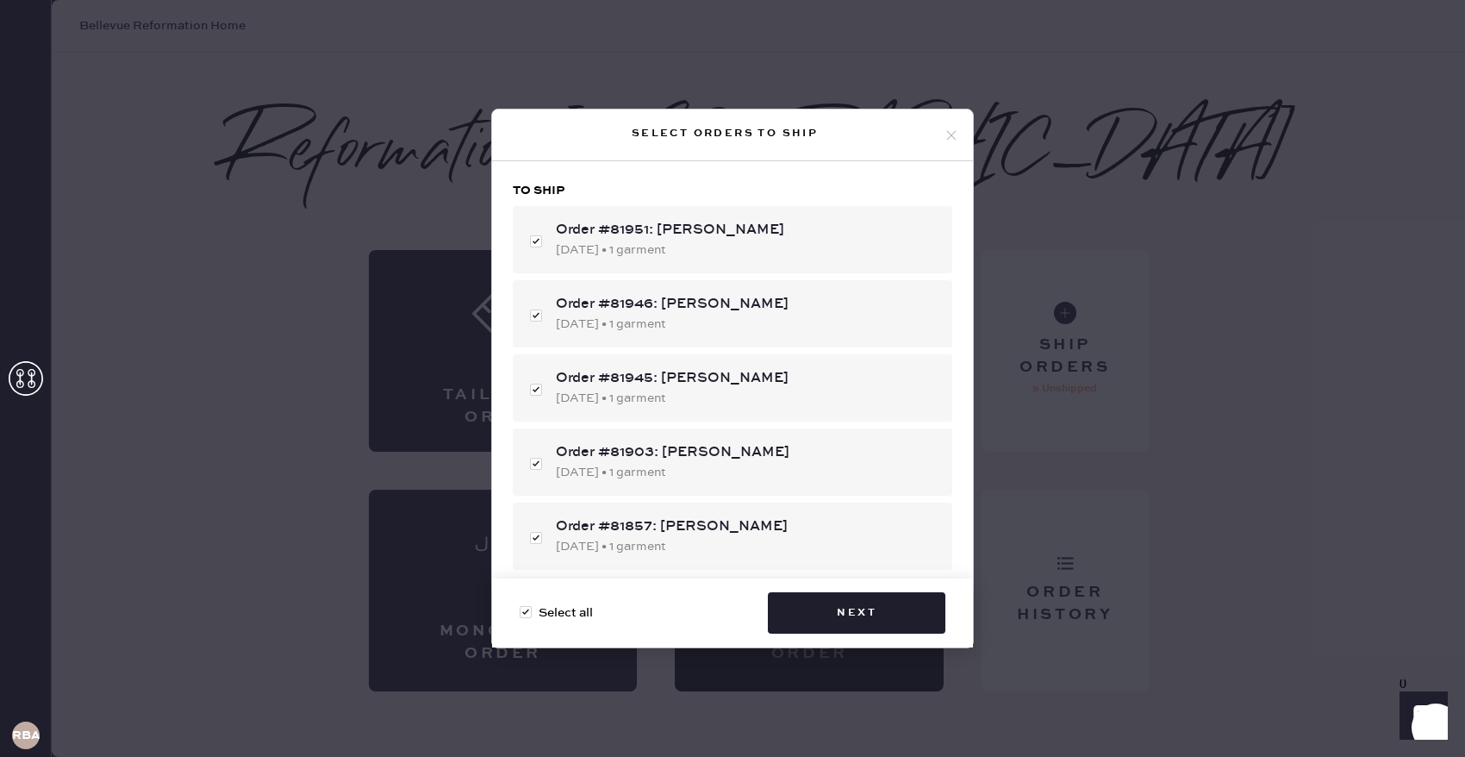
click at [951, 141] on icon at bounding box center [951, 136] width 16 height 16
